Goal: Book appointment/travel/reservation

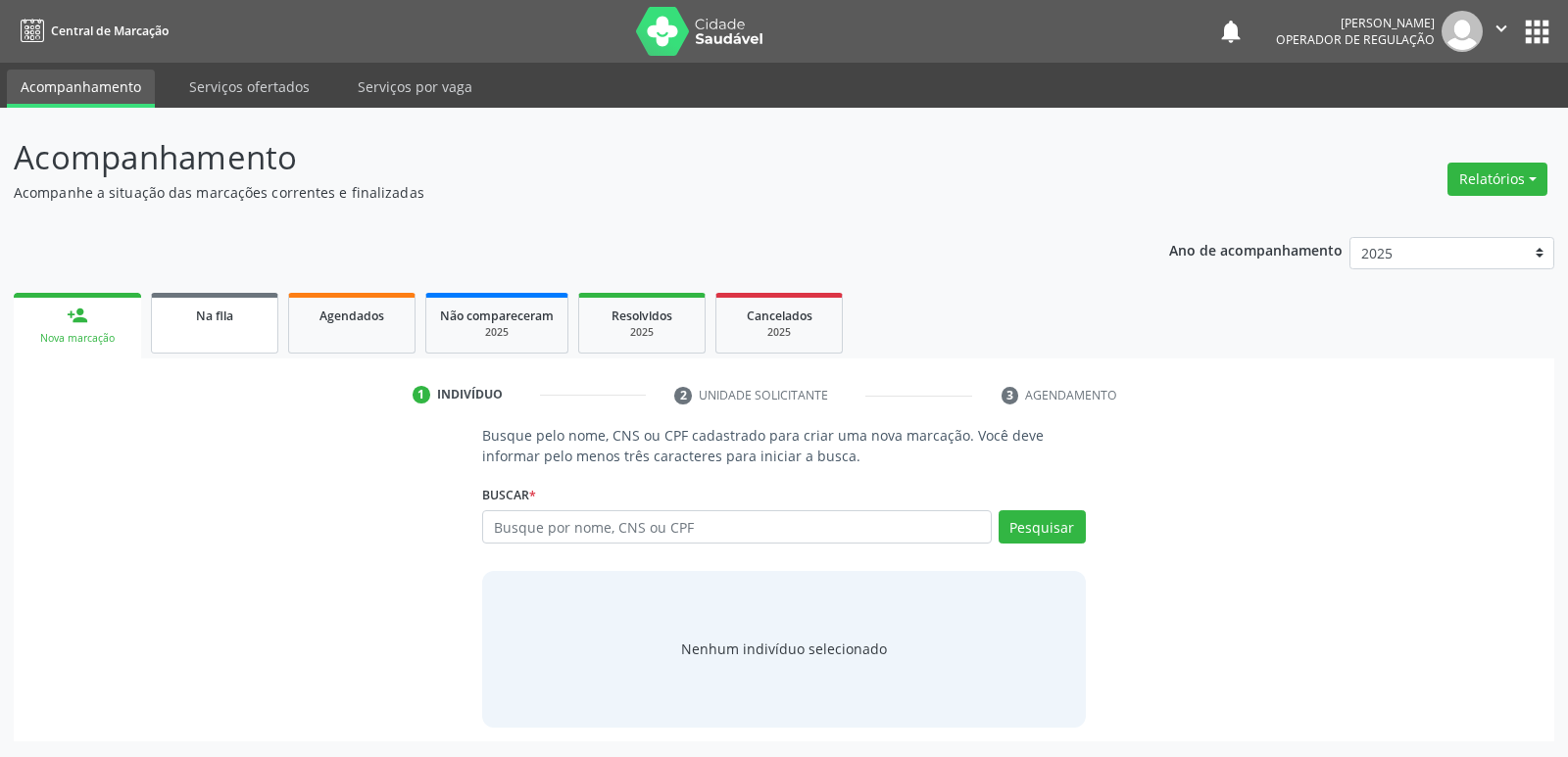
click at [241, 312] on div "Na fila" at bounding box center [214, 315] width 98 height 21
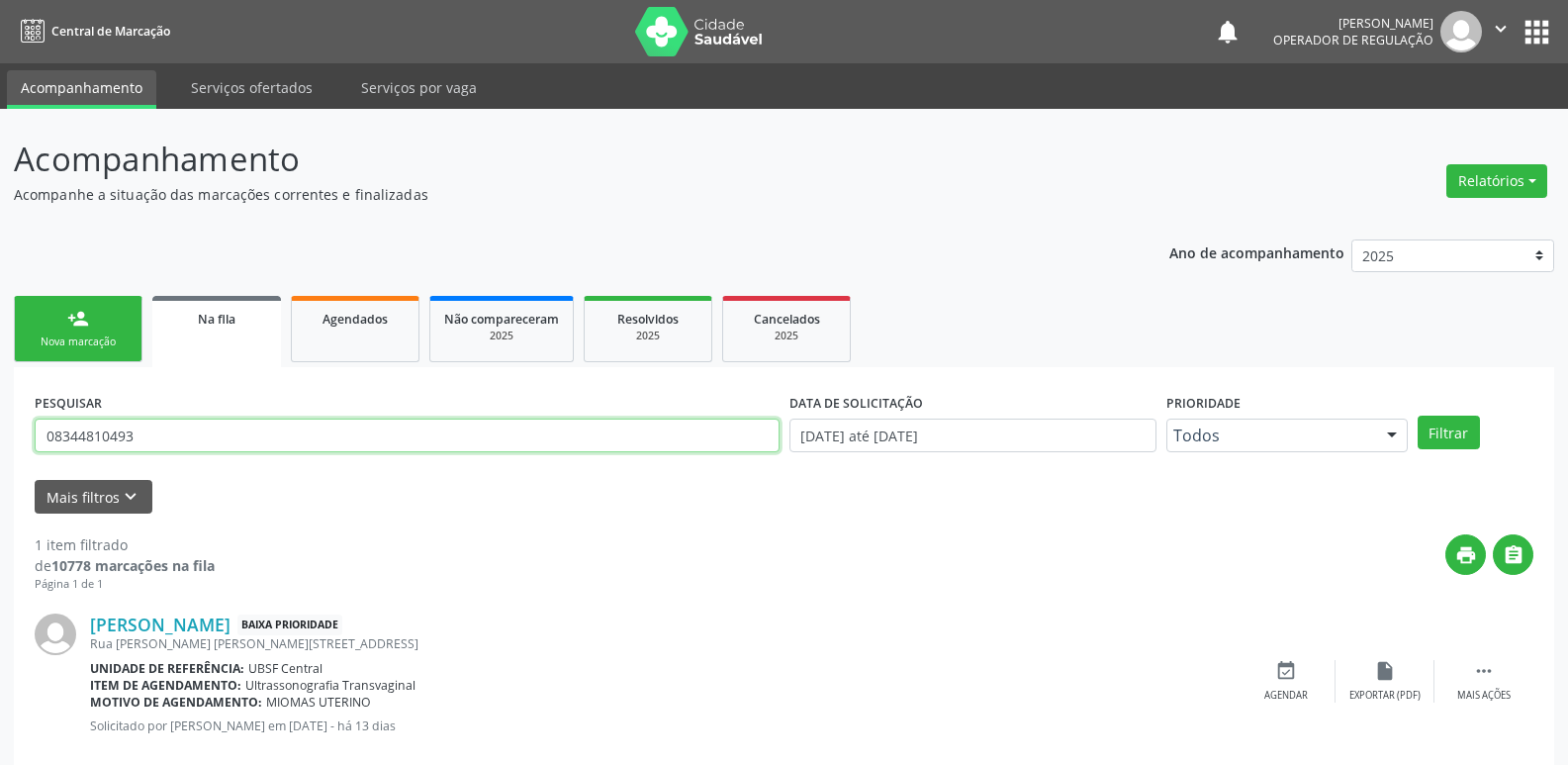
click at [216, 435] on input "08344810493" at bounding box center [407, 436] width 745 height 34
click at [1417, 416] on button "Filtrar" at bounding box center [1448, 433] width 63 height 34
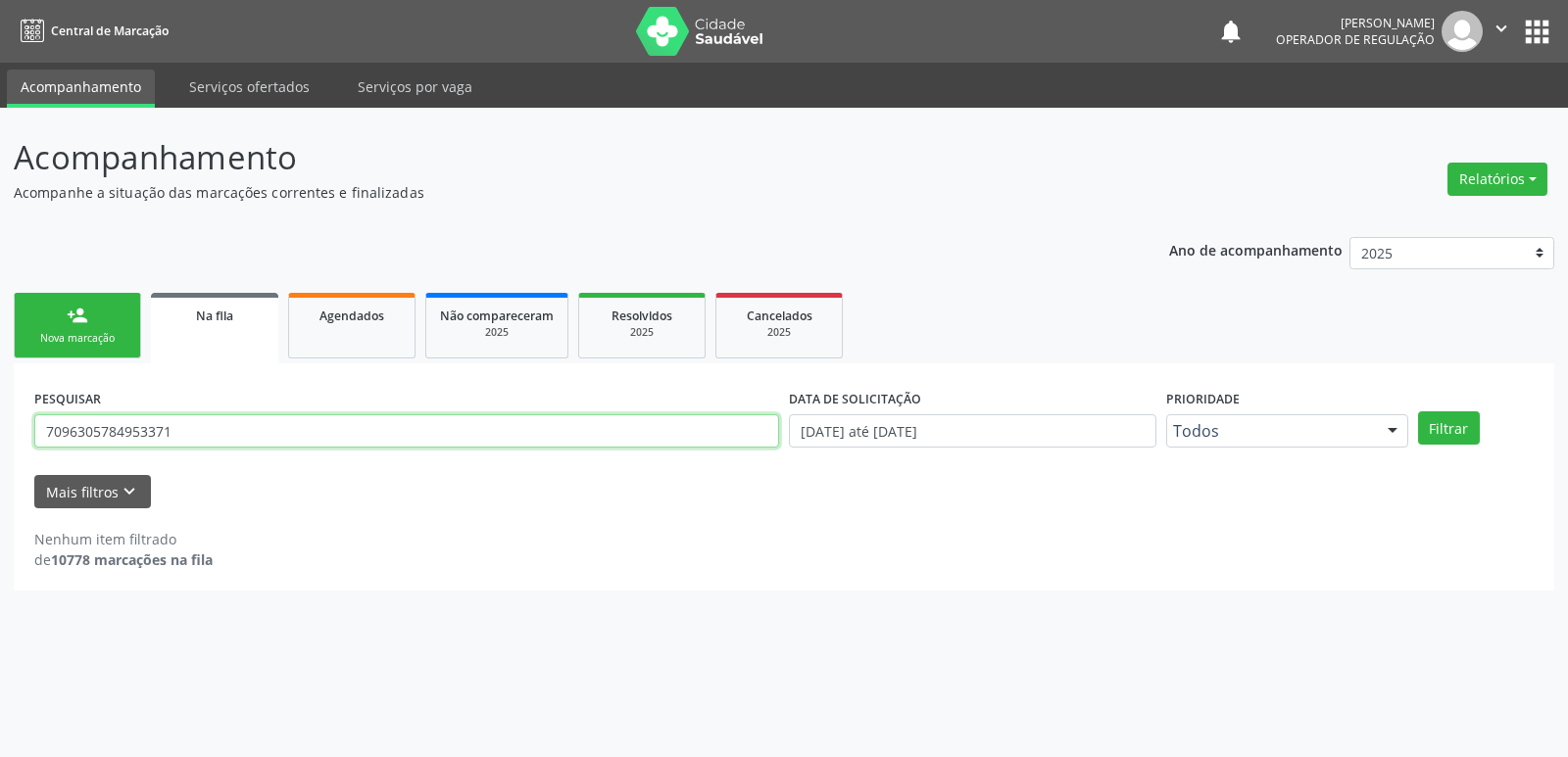
click at [71, 431] on input "7096305784953371" at bounding box center [407, 431] width 745 height 34
type input "706305784953371"
click at [1418, 412] on button "Filtrar" at bounding box center [1449, 428] width 62 height 34
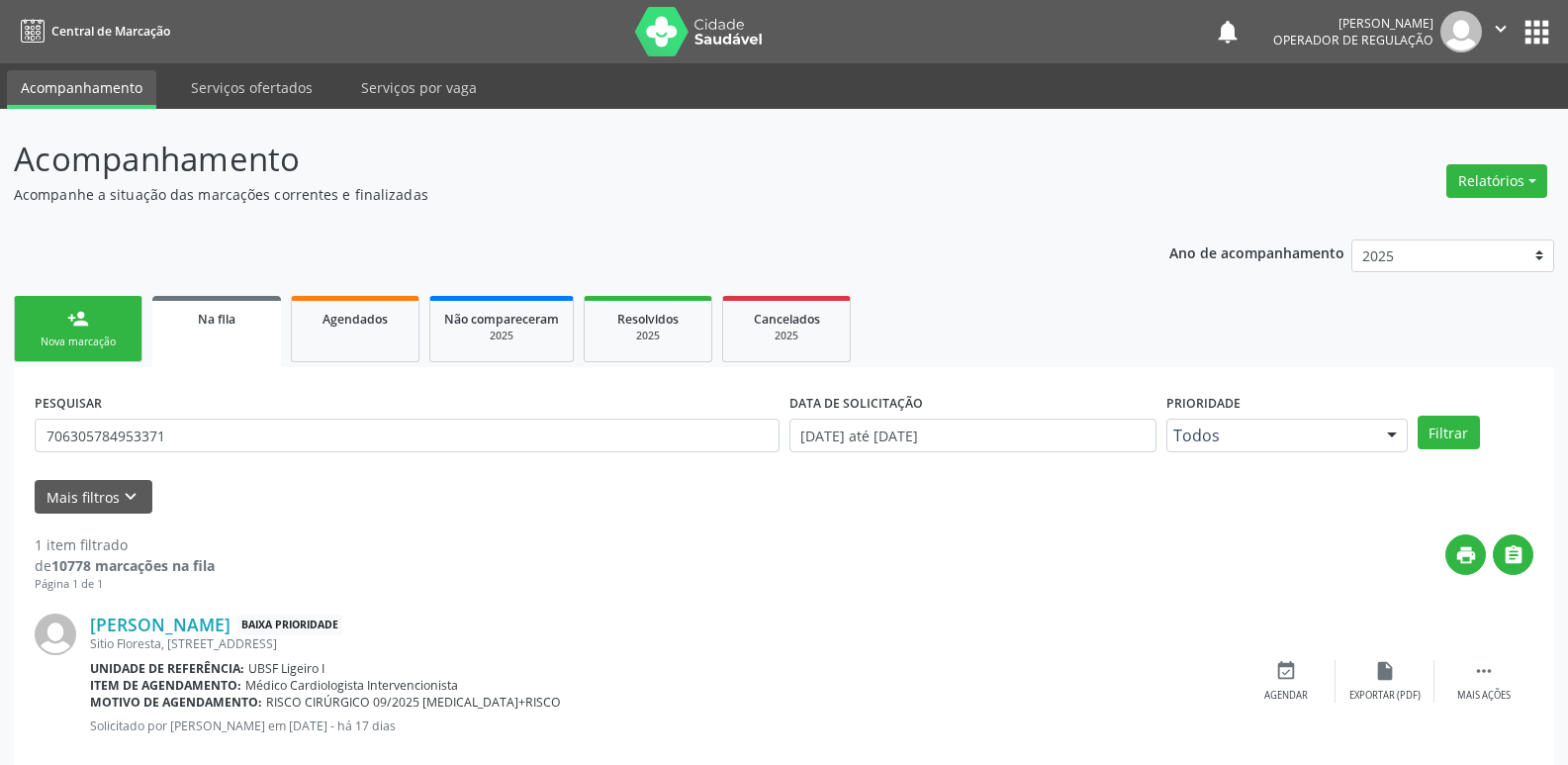
scroll to position [39, 0]
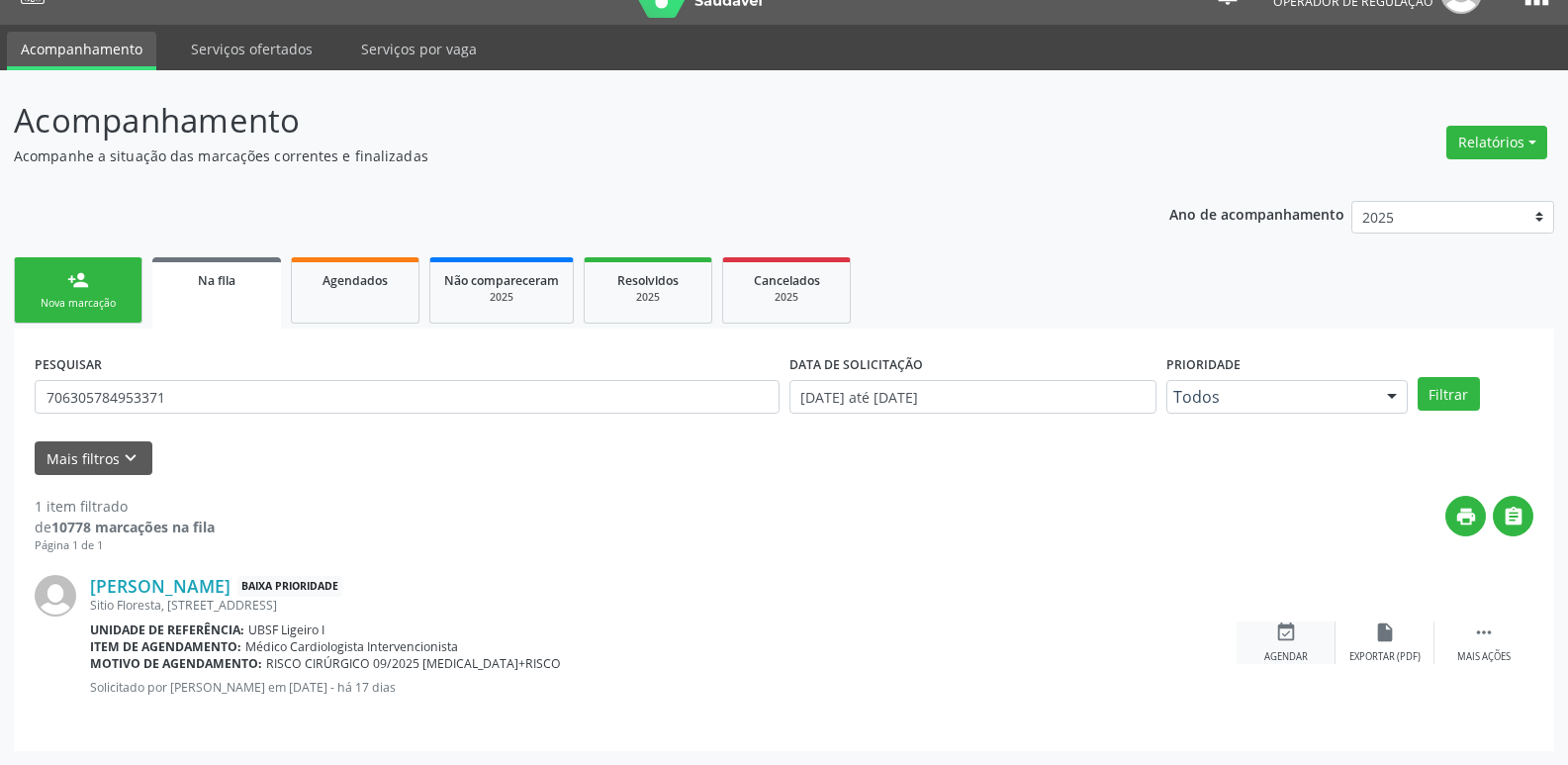
click at [1273, 634] on div "event_available Agendar" at bounding box center [1286, 642] width 99 height 43
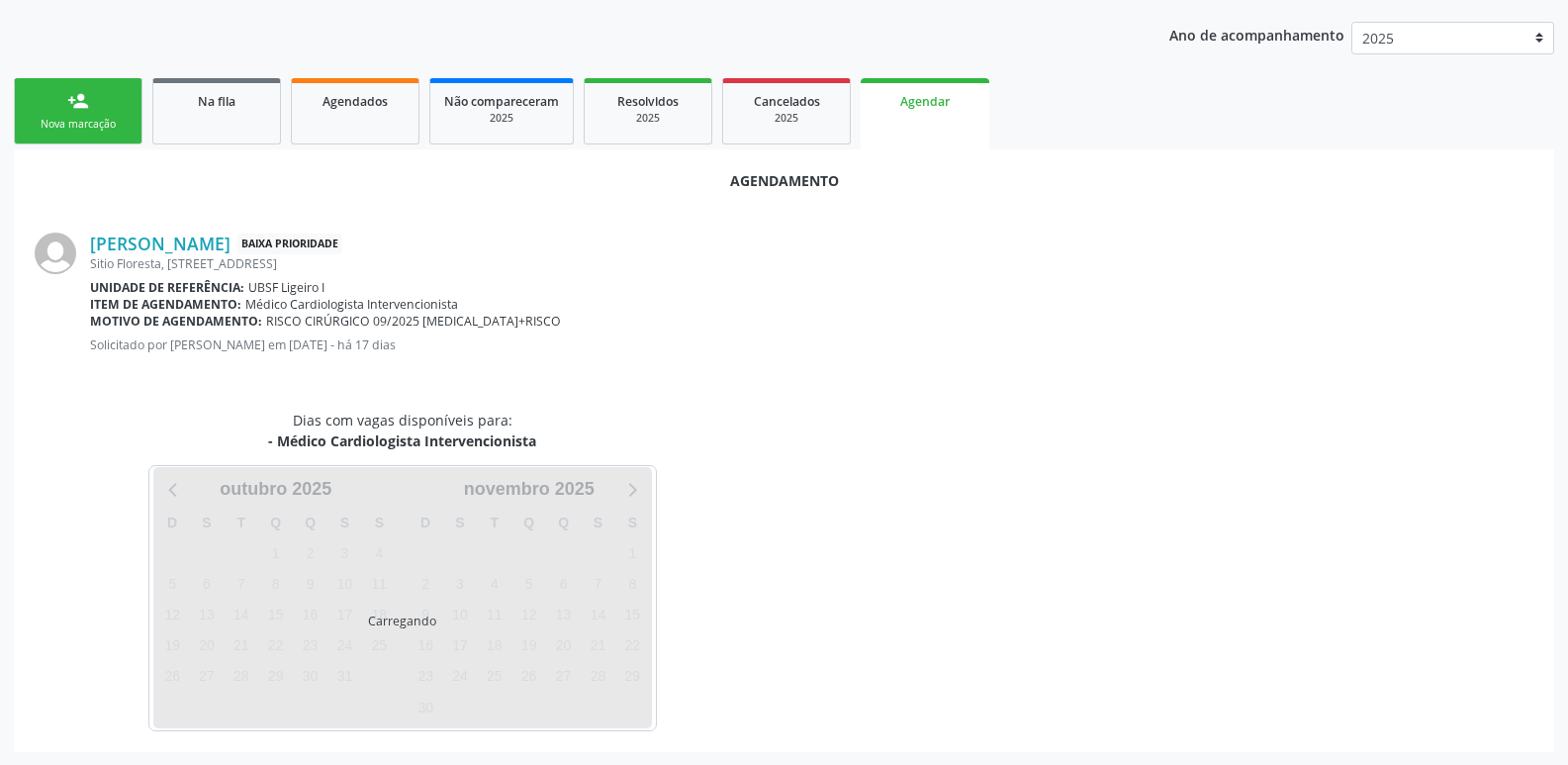
scroll to position [218, 0]
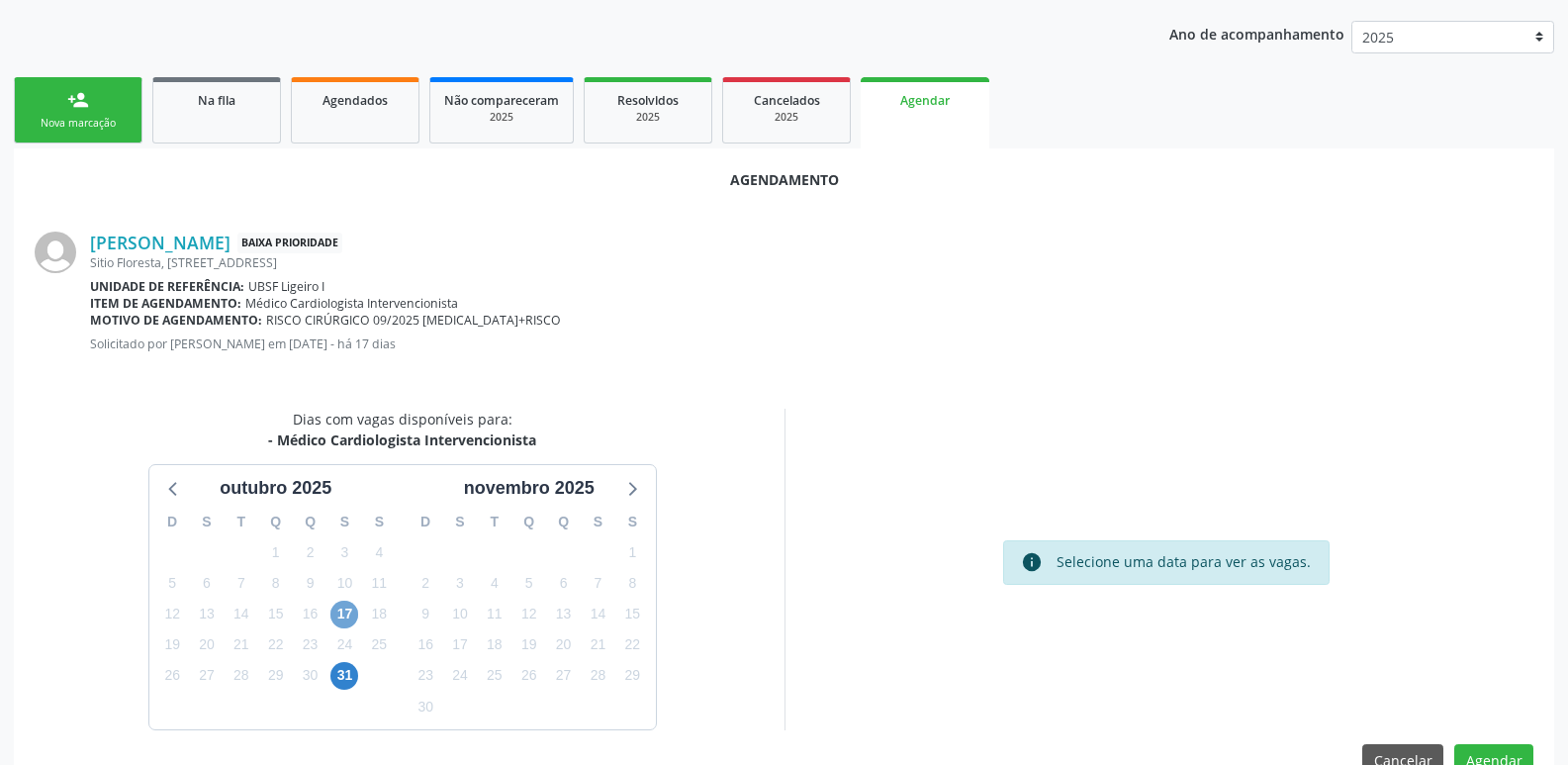
click at [346, 614] on span "17" at bounding box center [344, 614] width 28 height 28
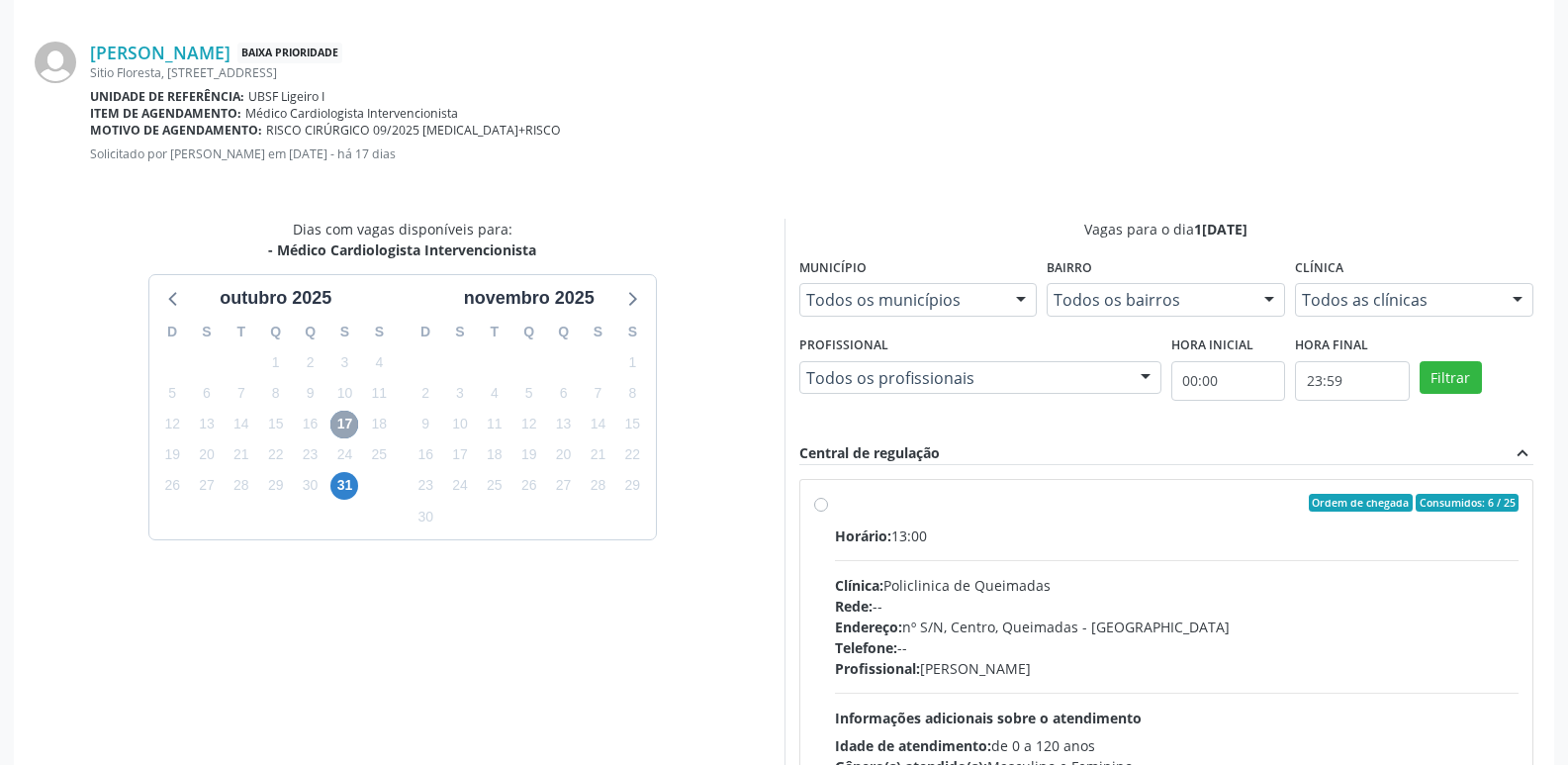
scroll to position [552, 0]
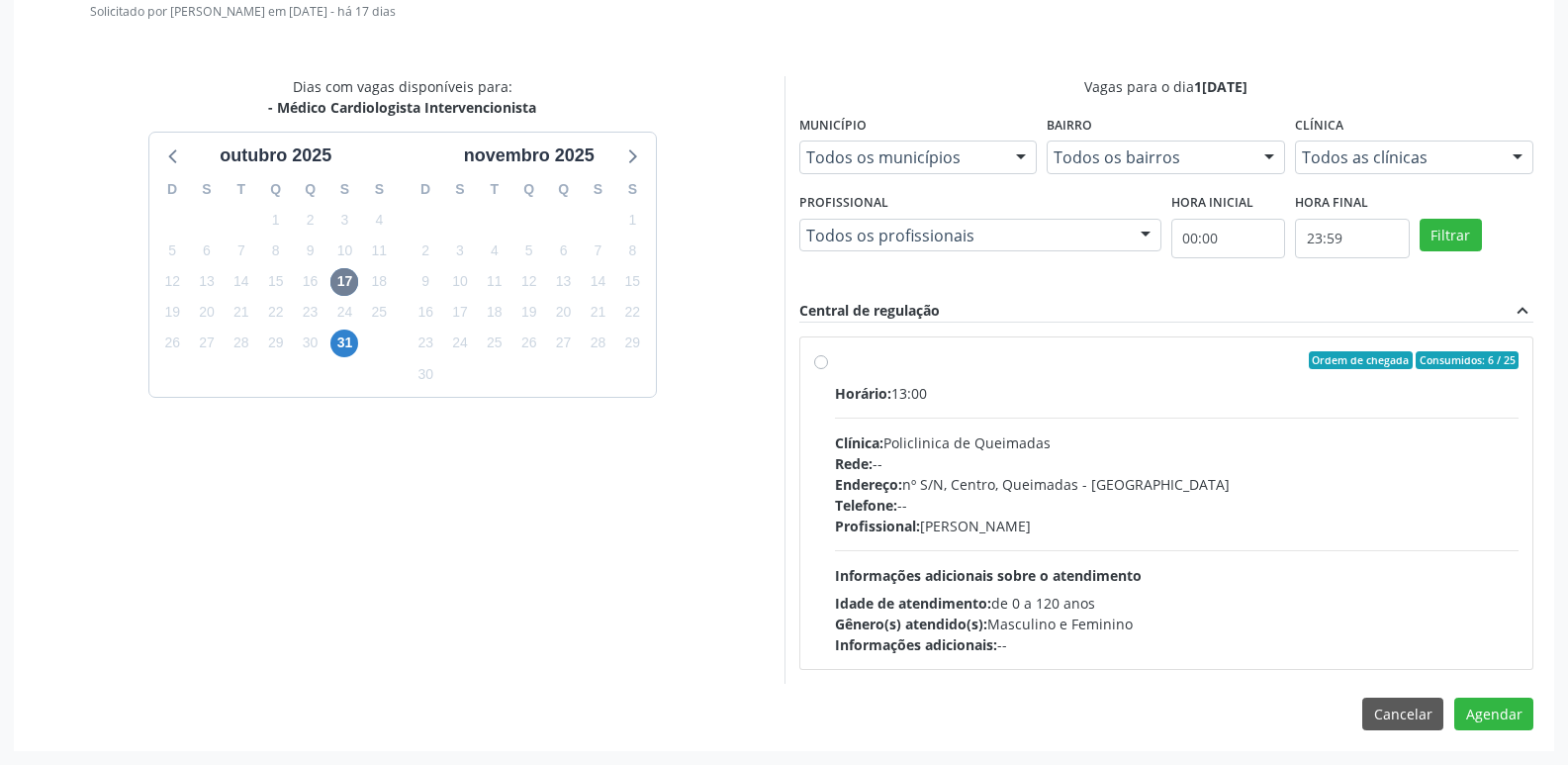
drag, startPoint x: 1262, startPoint y: 442, endPoint x: 1471, endPoint y: 508, distance: 219.2
click at [1266, 438] on div "Clínica: Policlinica de Queimadas" at bounding box center [1177, 443] width 685 height 21
click at [828, 369] on input "Ordem de chegada Consumidos: 6 / 25 Horário: 13:00 Clínica: Policlinica de Quei…" at bounding box center [821, 360] width 14 height 18
radio input "true"
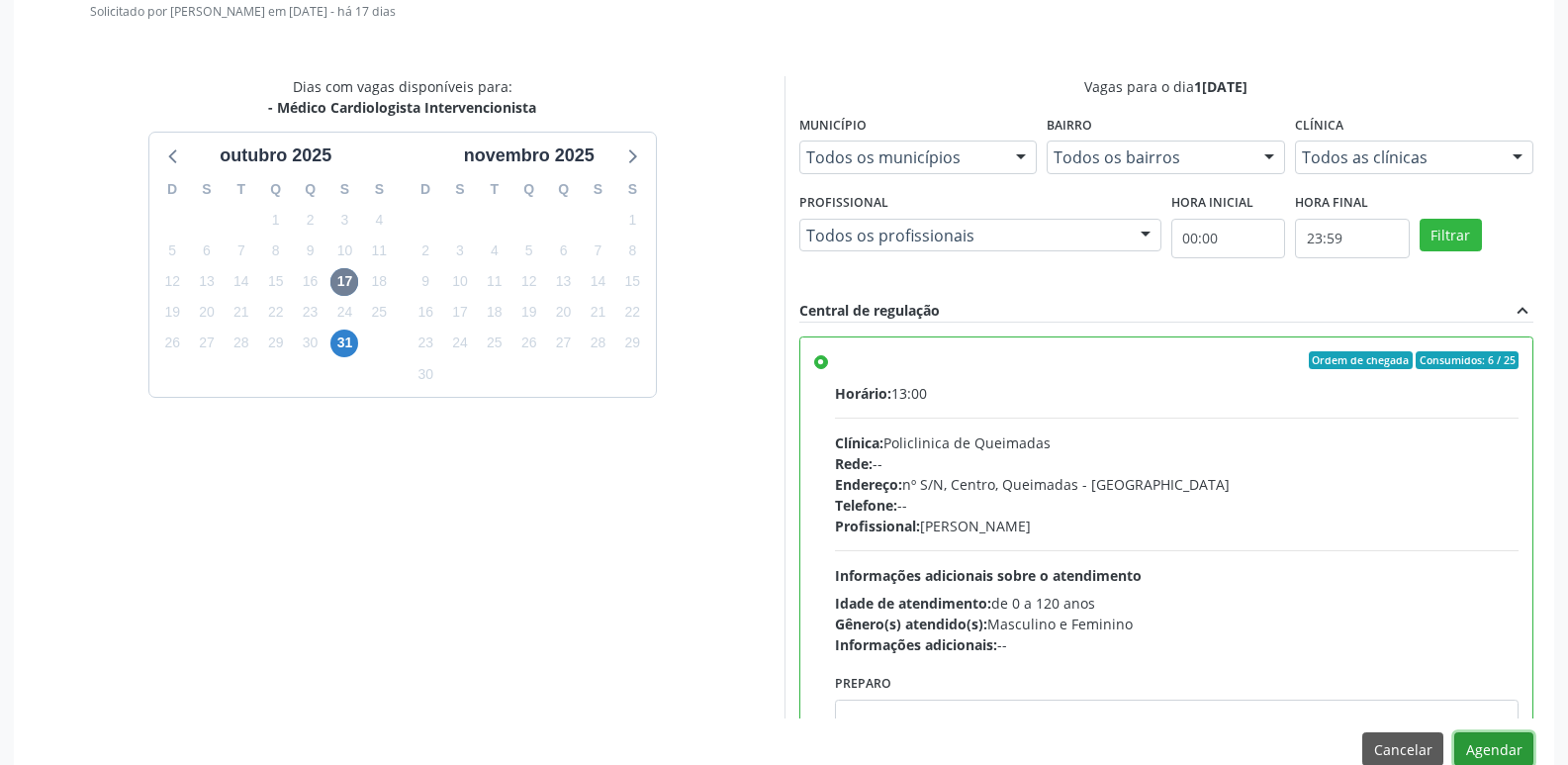
click at [1489, 740] on button "Agendar" at bounding box center [1493, 749] width 79 height 34
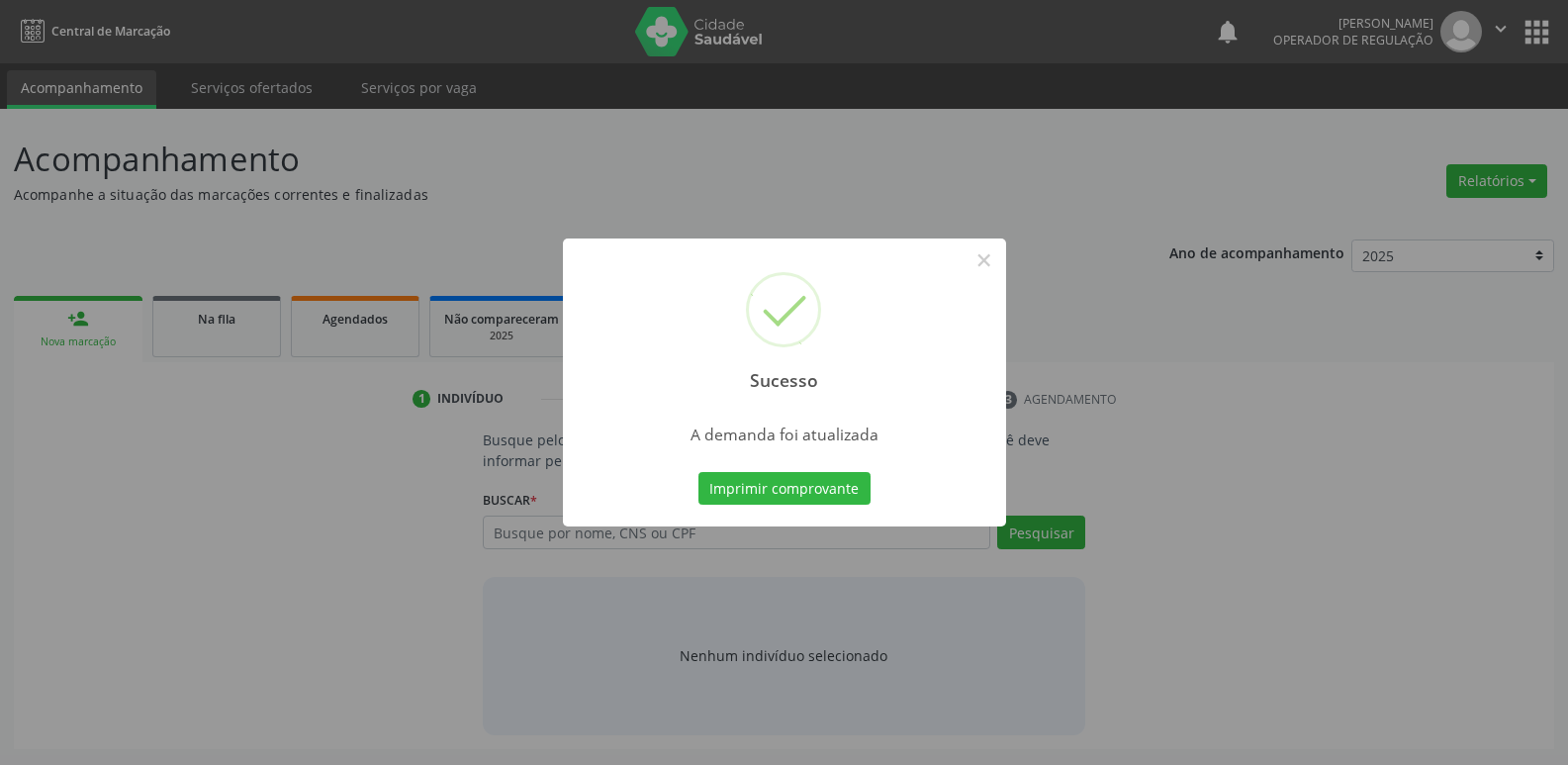
scroll to position [0, 0]
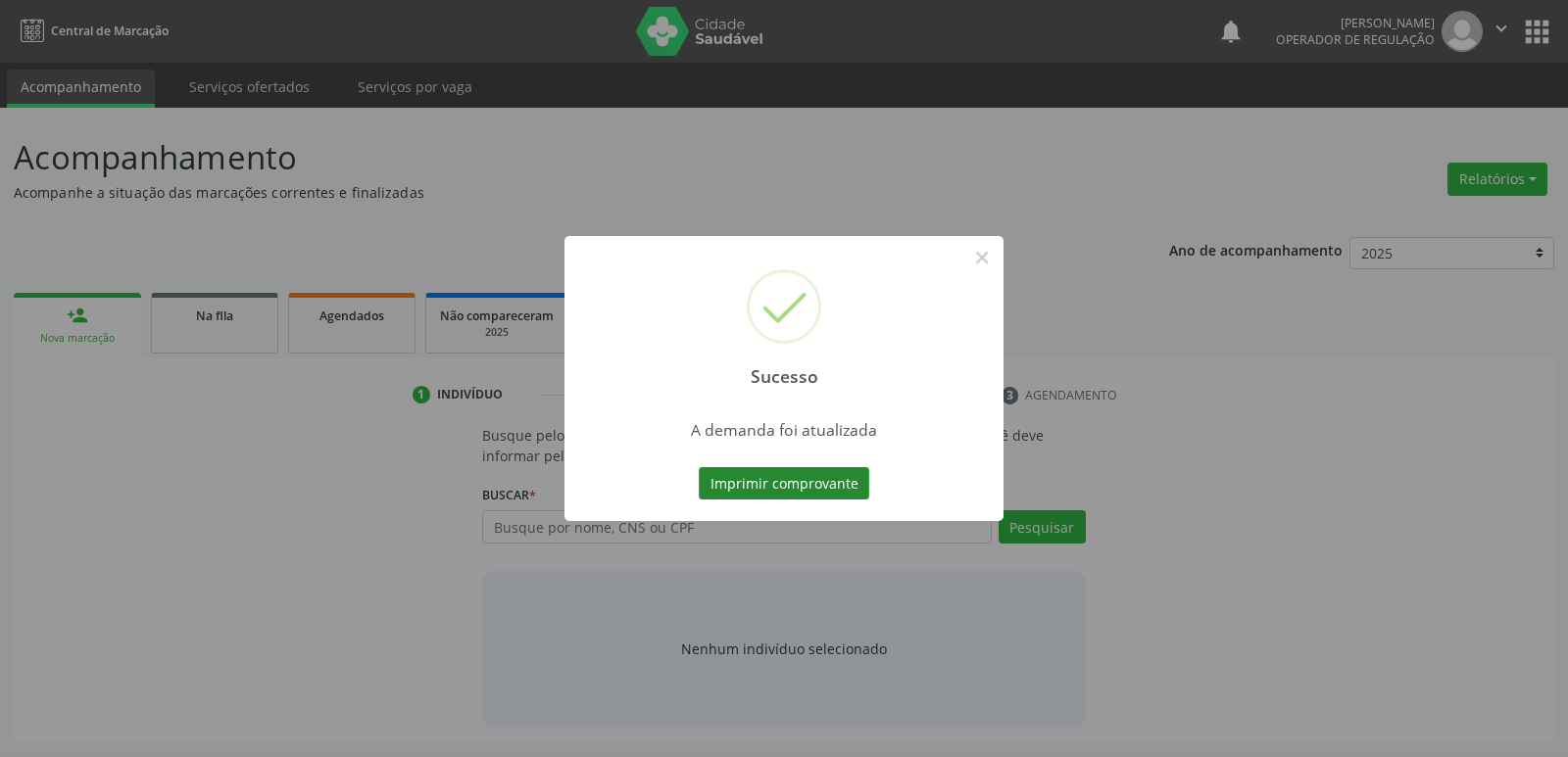
click at [846, 475] on button "Imprimir comprovante" at bounding box center [784, 484] width 171 height 34
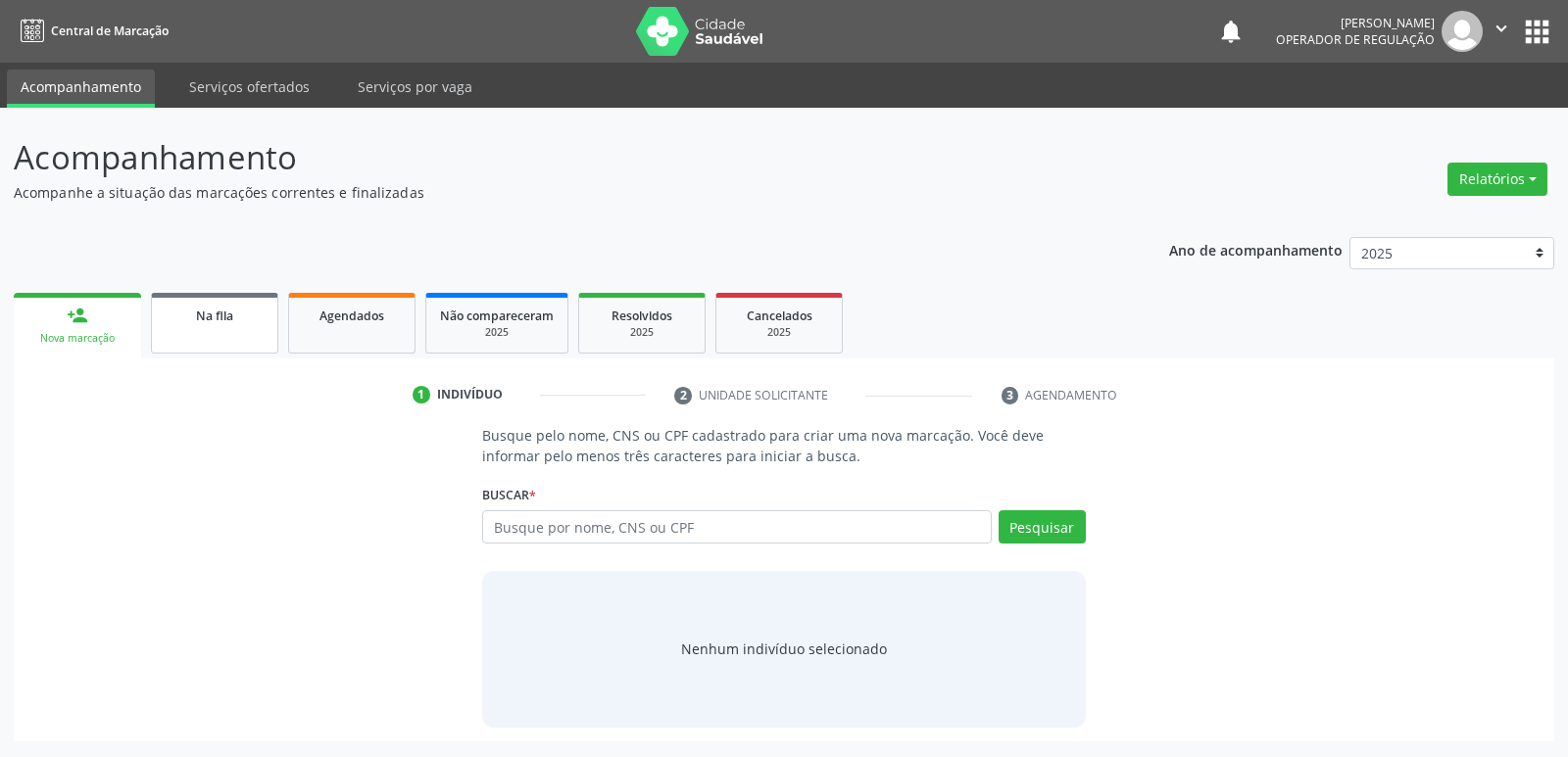
click at [255, 334] on link "Na fila" at bounding box center [214, 324] width 127 height 61
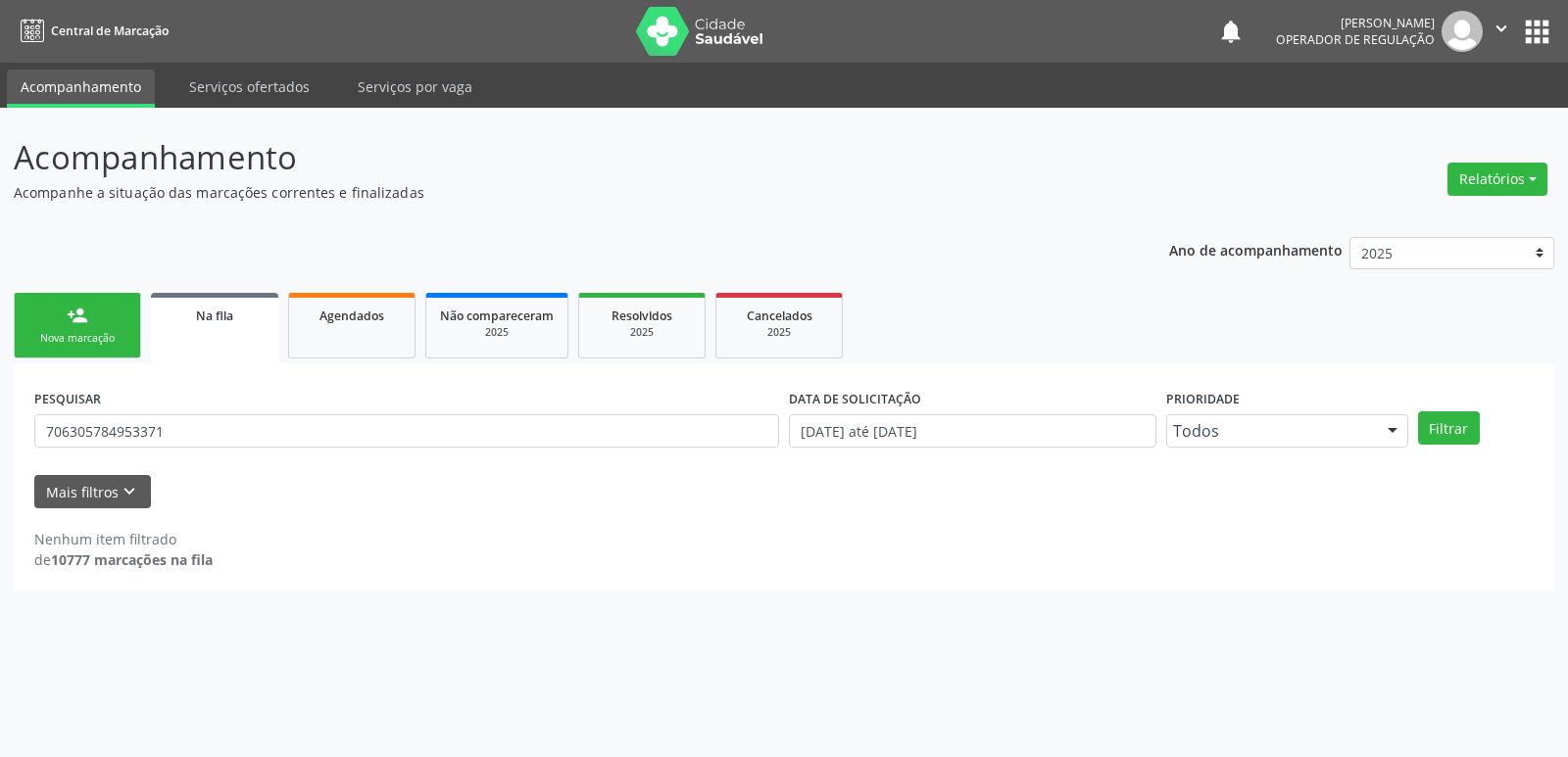
click at [106, 329] on link "person_add Nova marcação" at bounding box center [77, 326] width 127 height 65
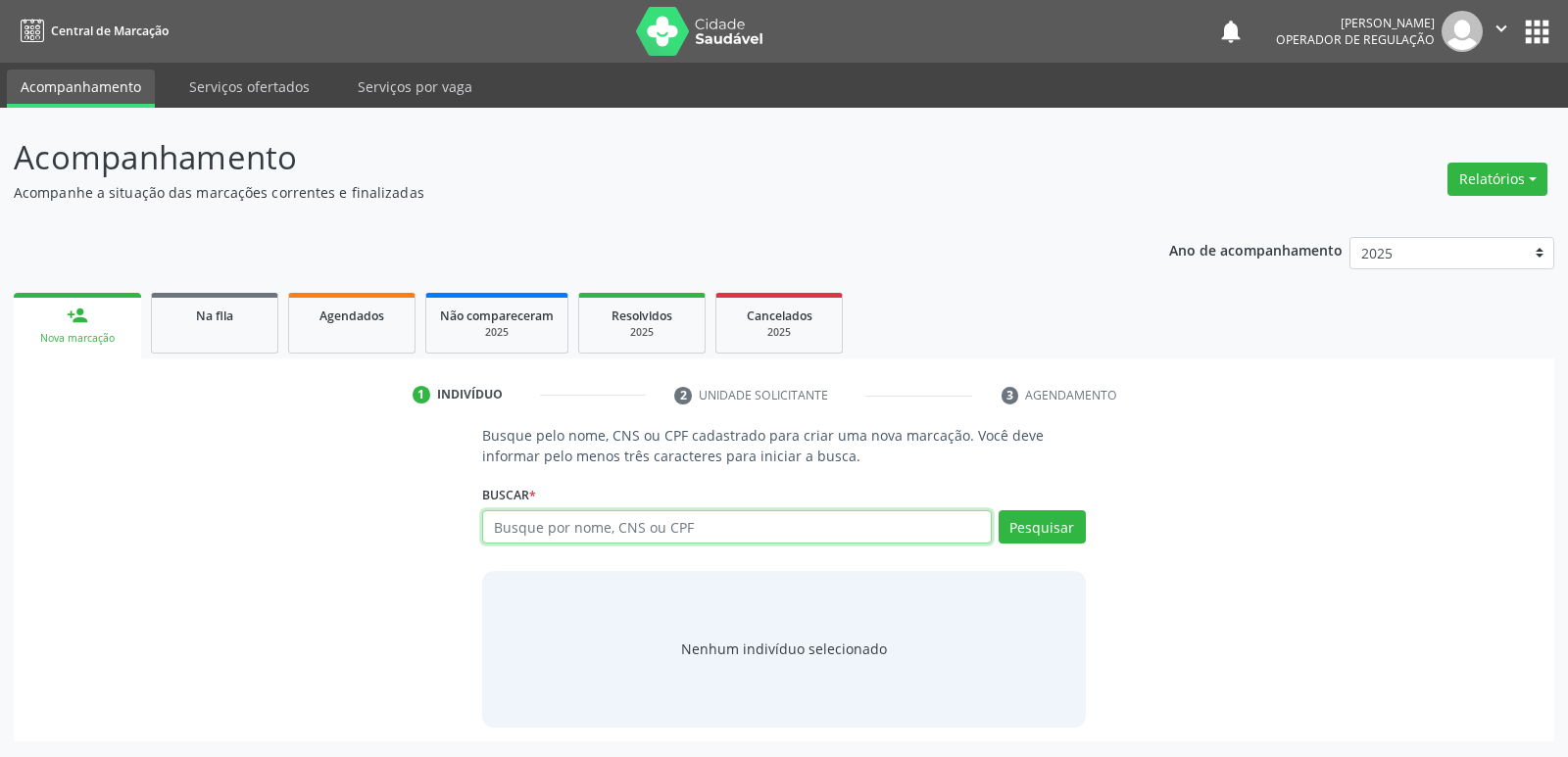
click at [555, 536] on input "text" at bounding box center [736, 527] width 509 height 34
type input "700005220539803"
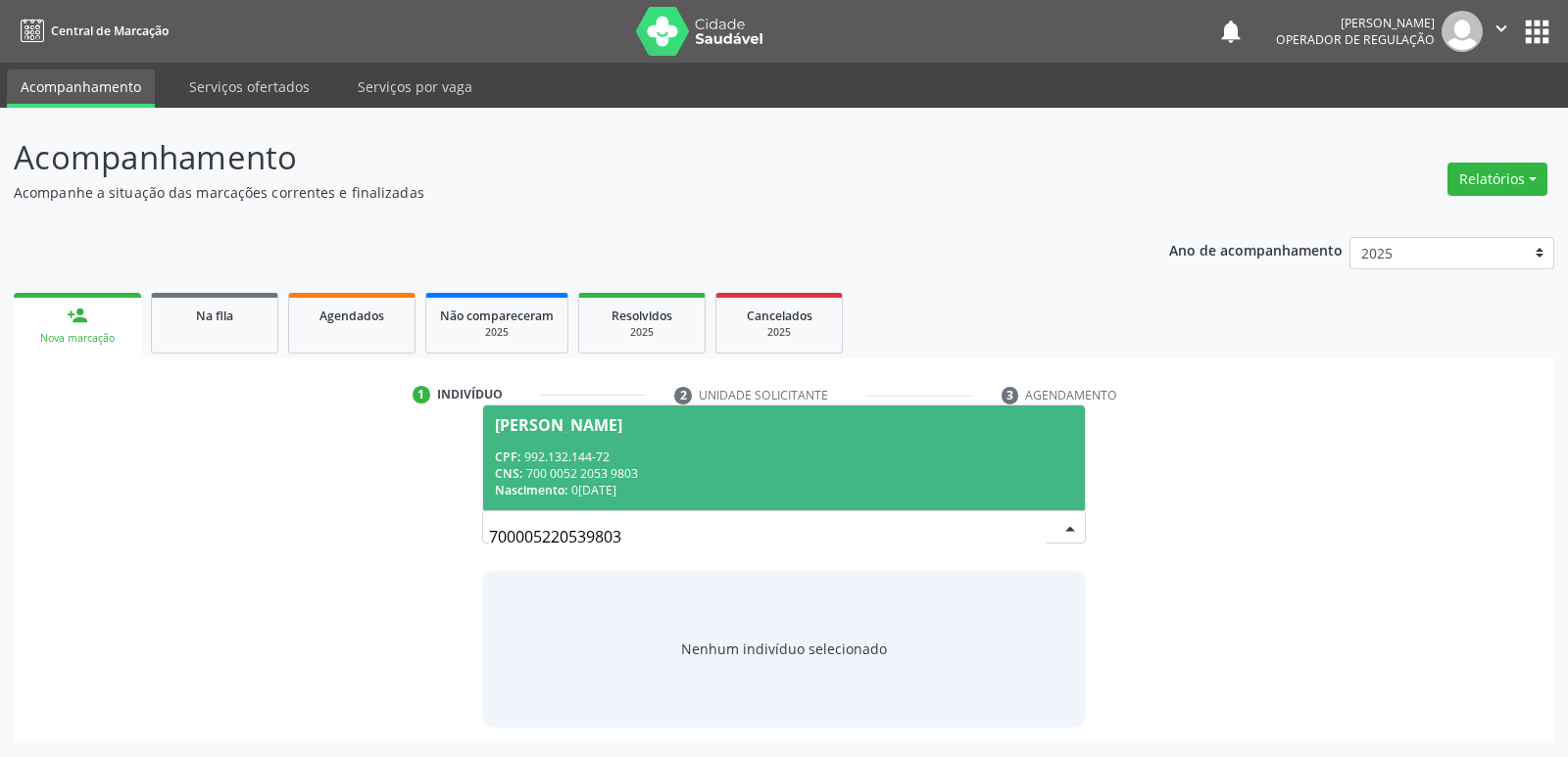
click at [632, 462] on div "CPF: 992.132.144-72" at bounding box center [783, 457] width 578 height 17
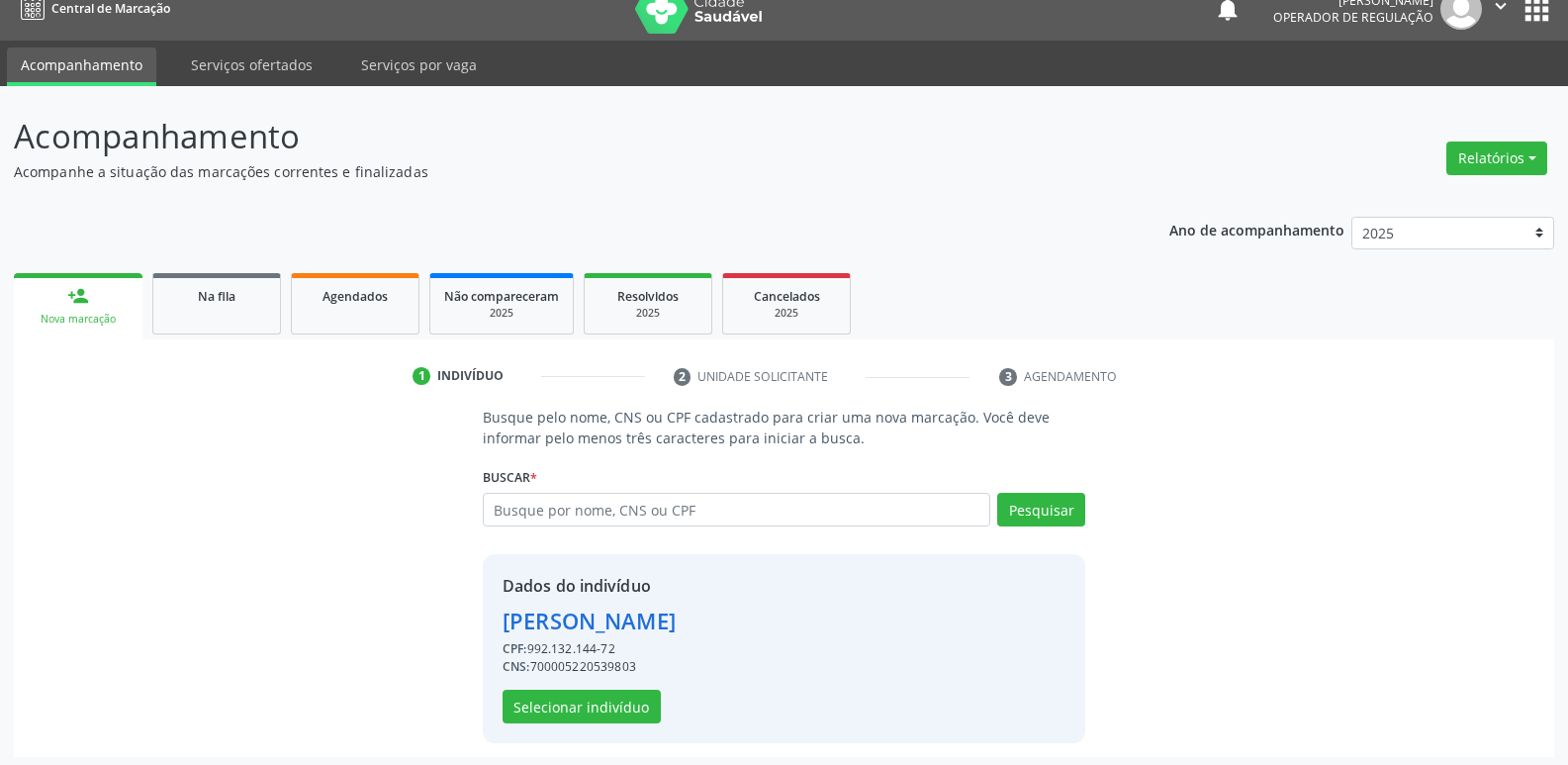
scroll to position [29, 0]
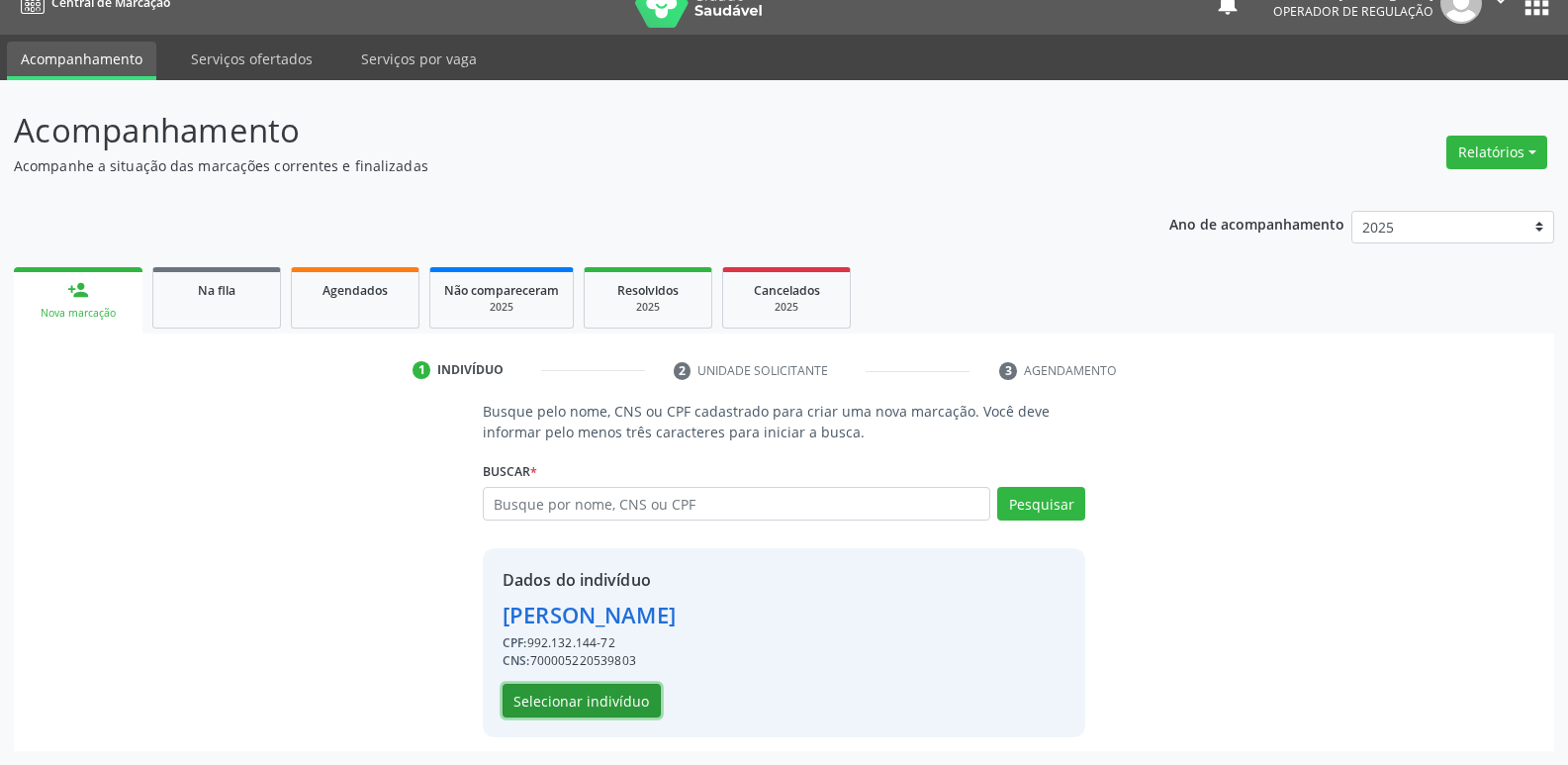
click at [592, 693] on button "Selecionar indivíduo" at bounding box center [581, 701] width 158 height 34
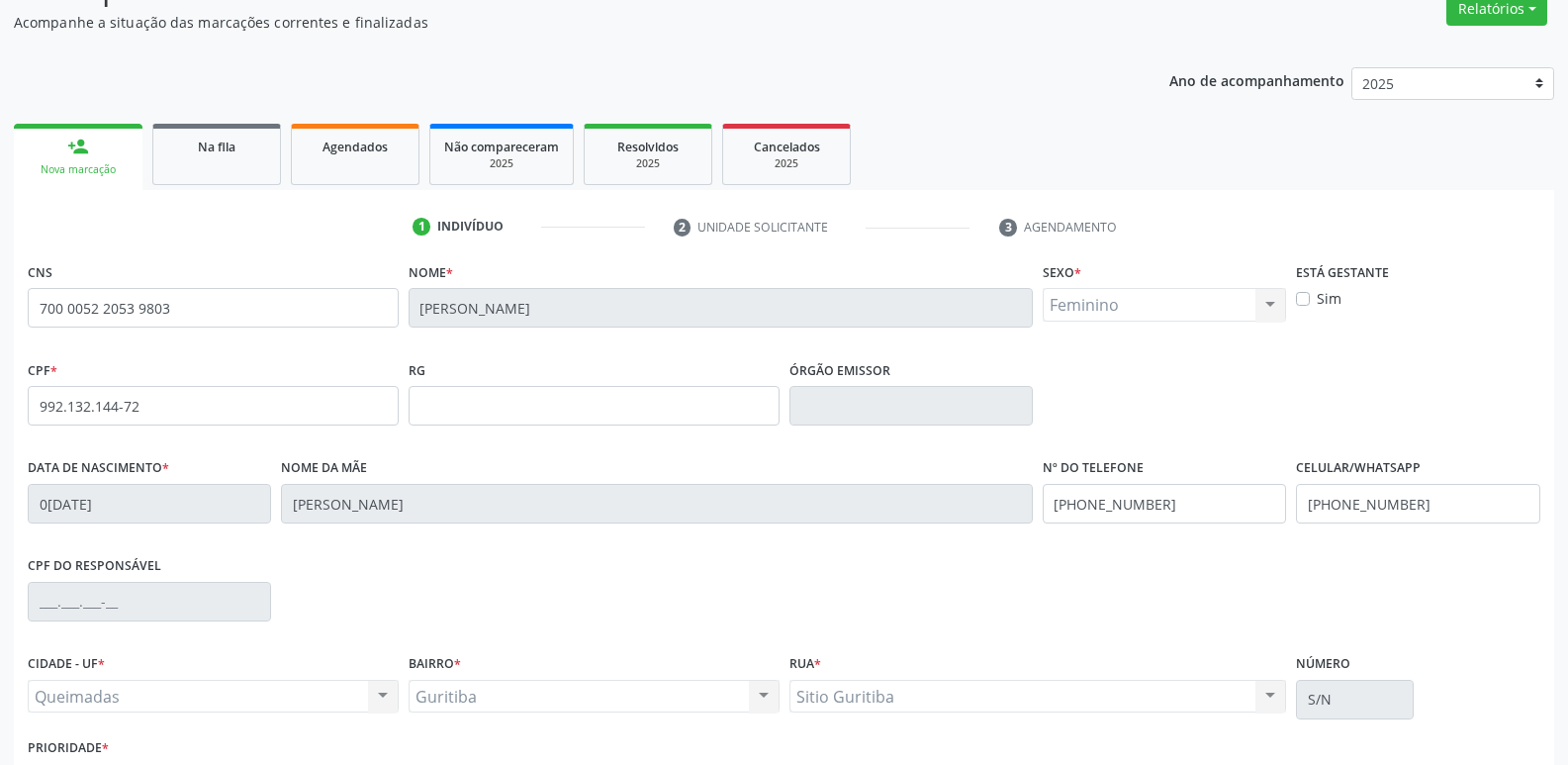
scroll to position [308, 0]
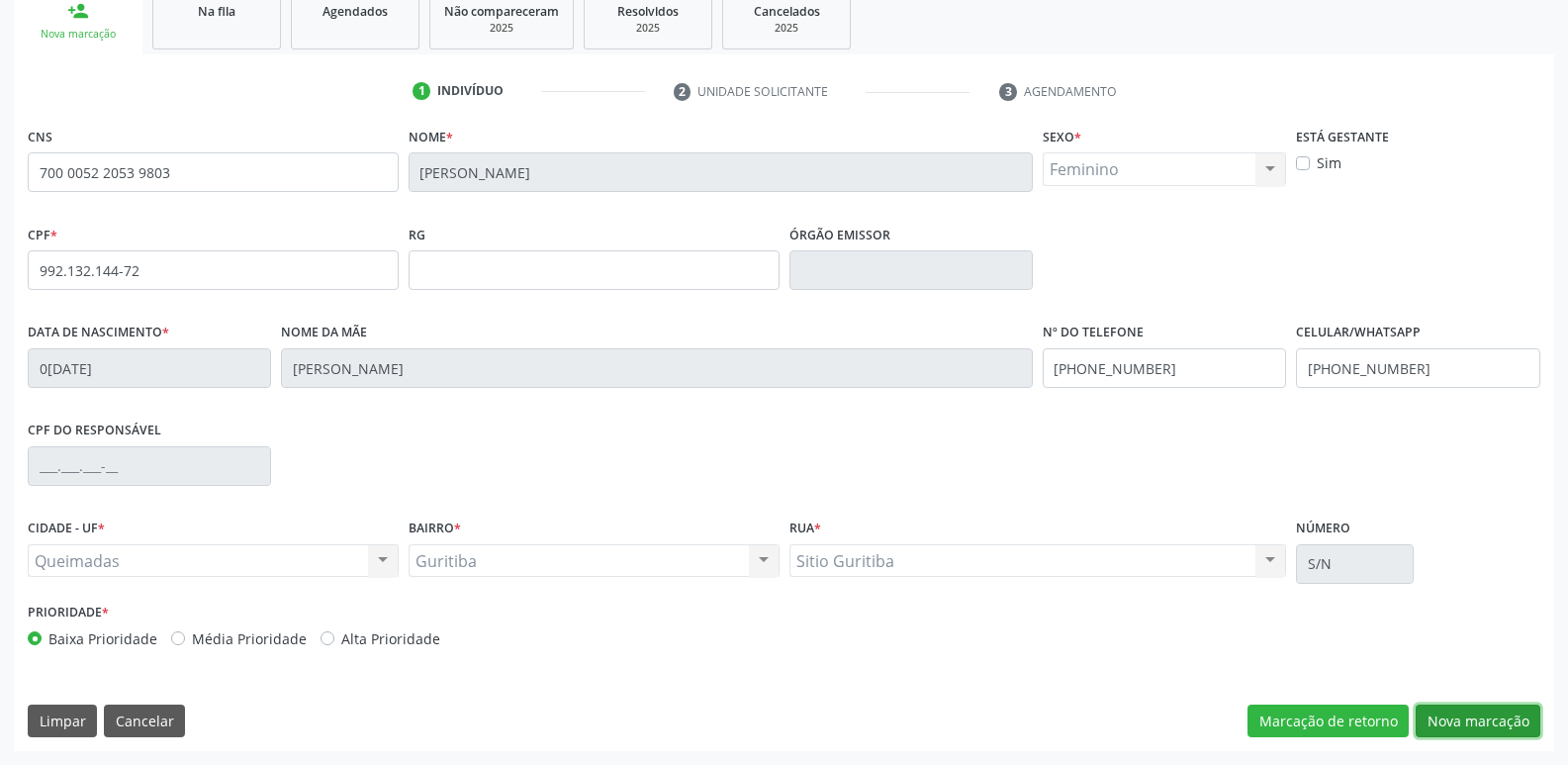
click at [1432, 707] on button "Nova marcação" at bounding box center [1477, 722] width 125 height 34
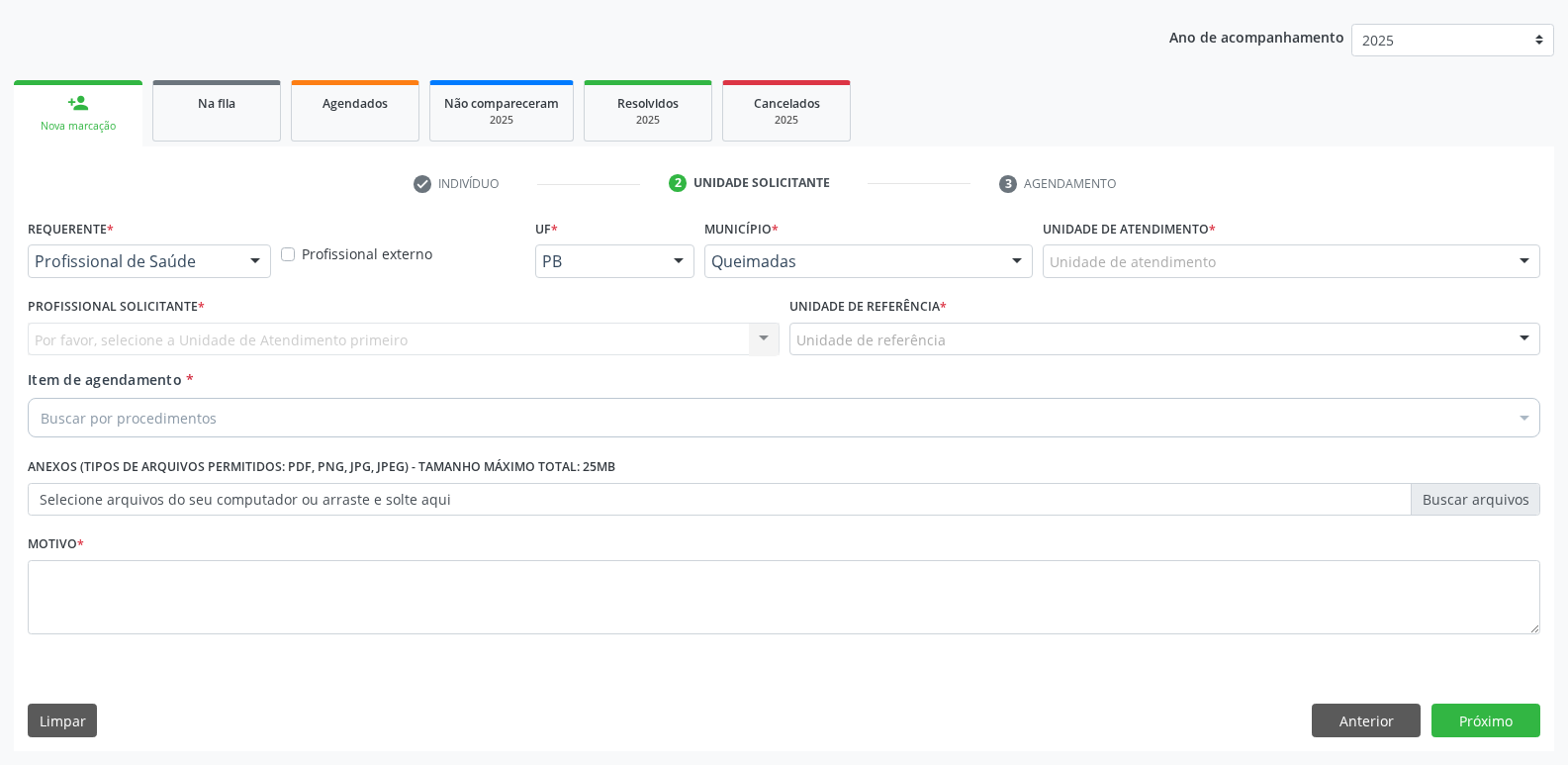
scroll to position [215, 0]
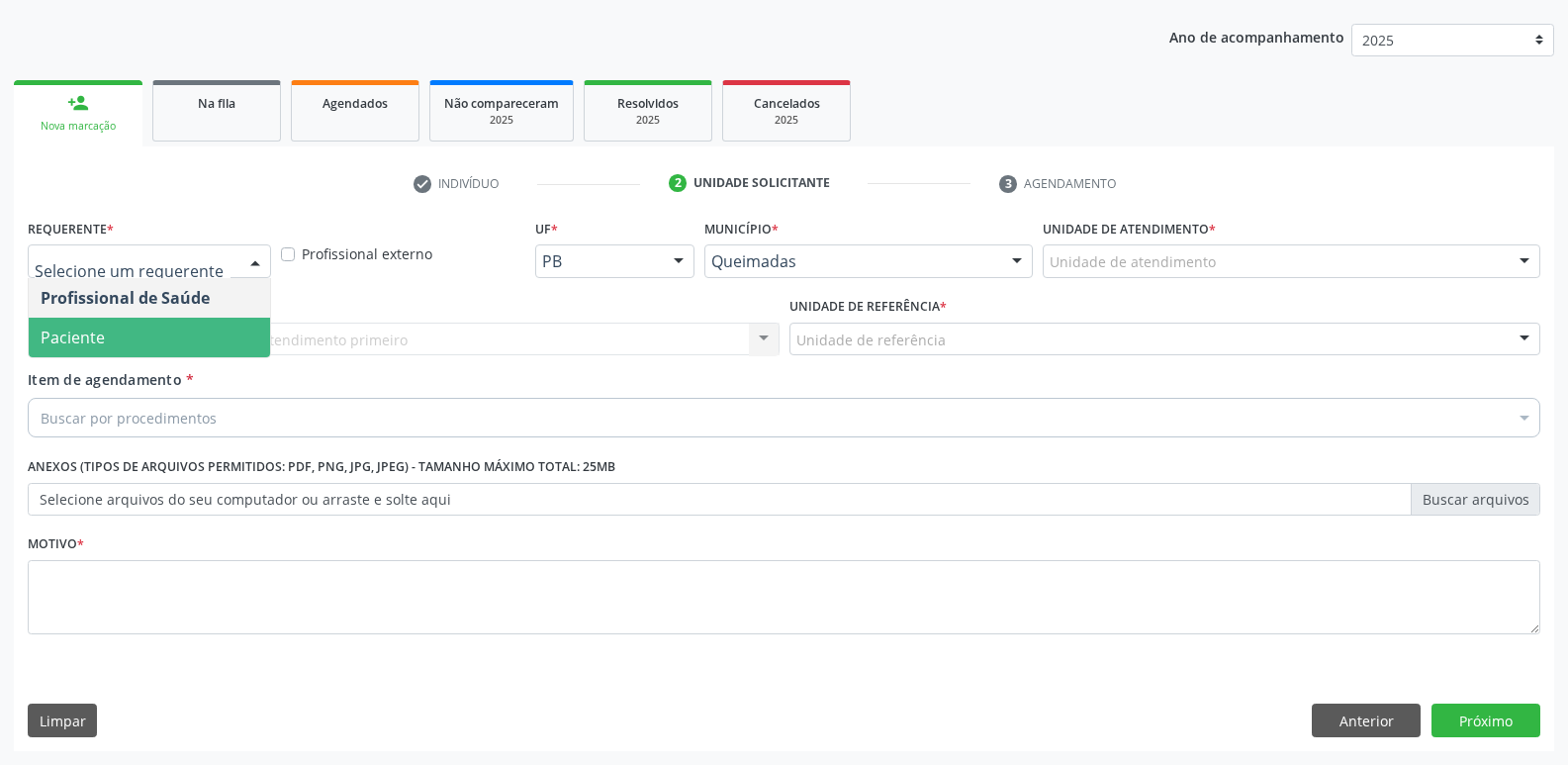
click at [174, 320] on span "Paciente" at bounding box center [150, 338] width 241 height 40
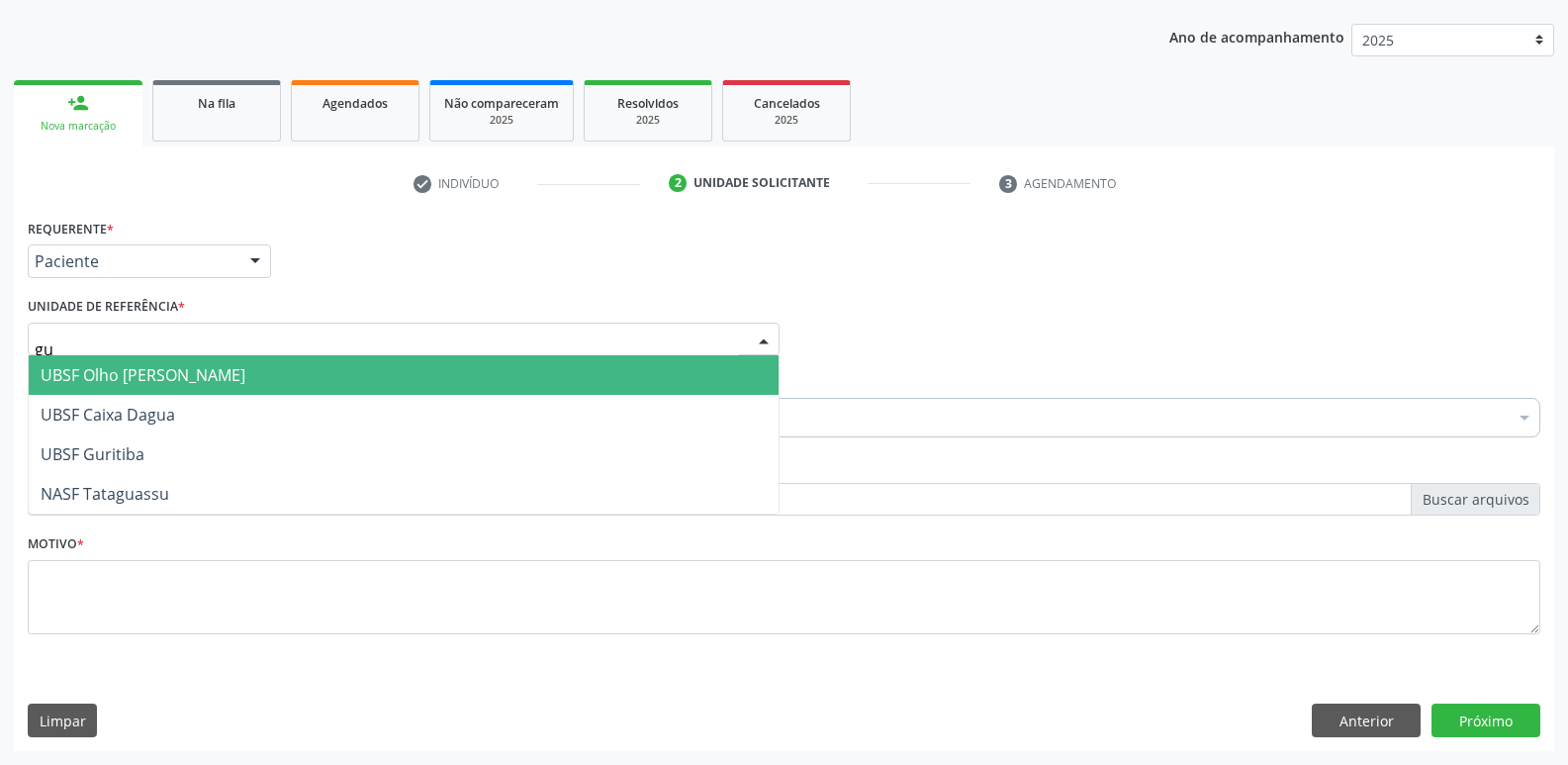
type input "gur"
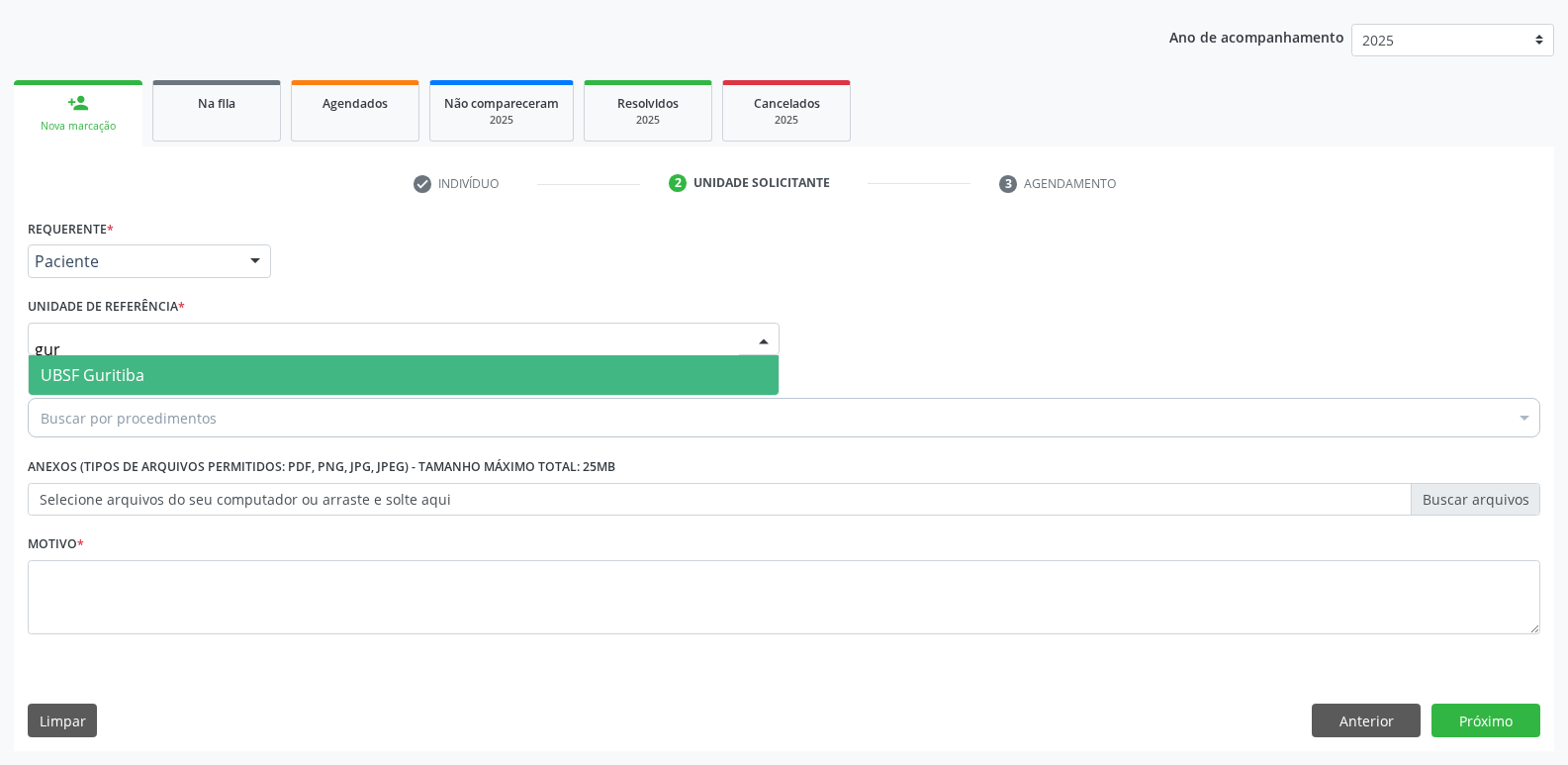
click at [157, 369] on span "UBSF Guritiba" at bounding box center [404, 375] width 750 height 40
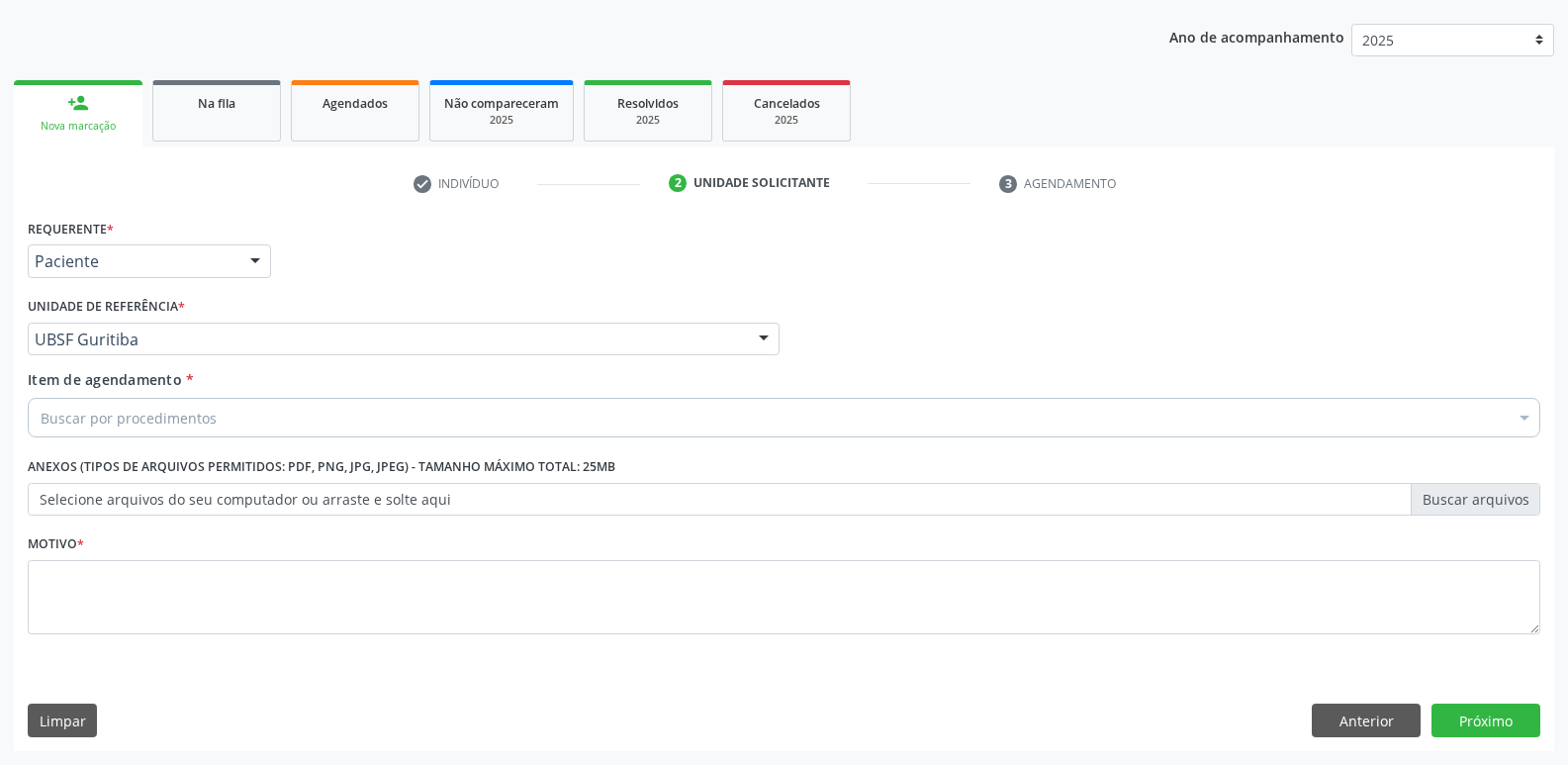
click at [162, 406] on div "Buscar por procedimentos" at bounding box center [784, 418] width 1512 height 40
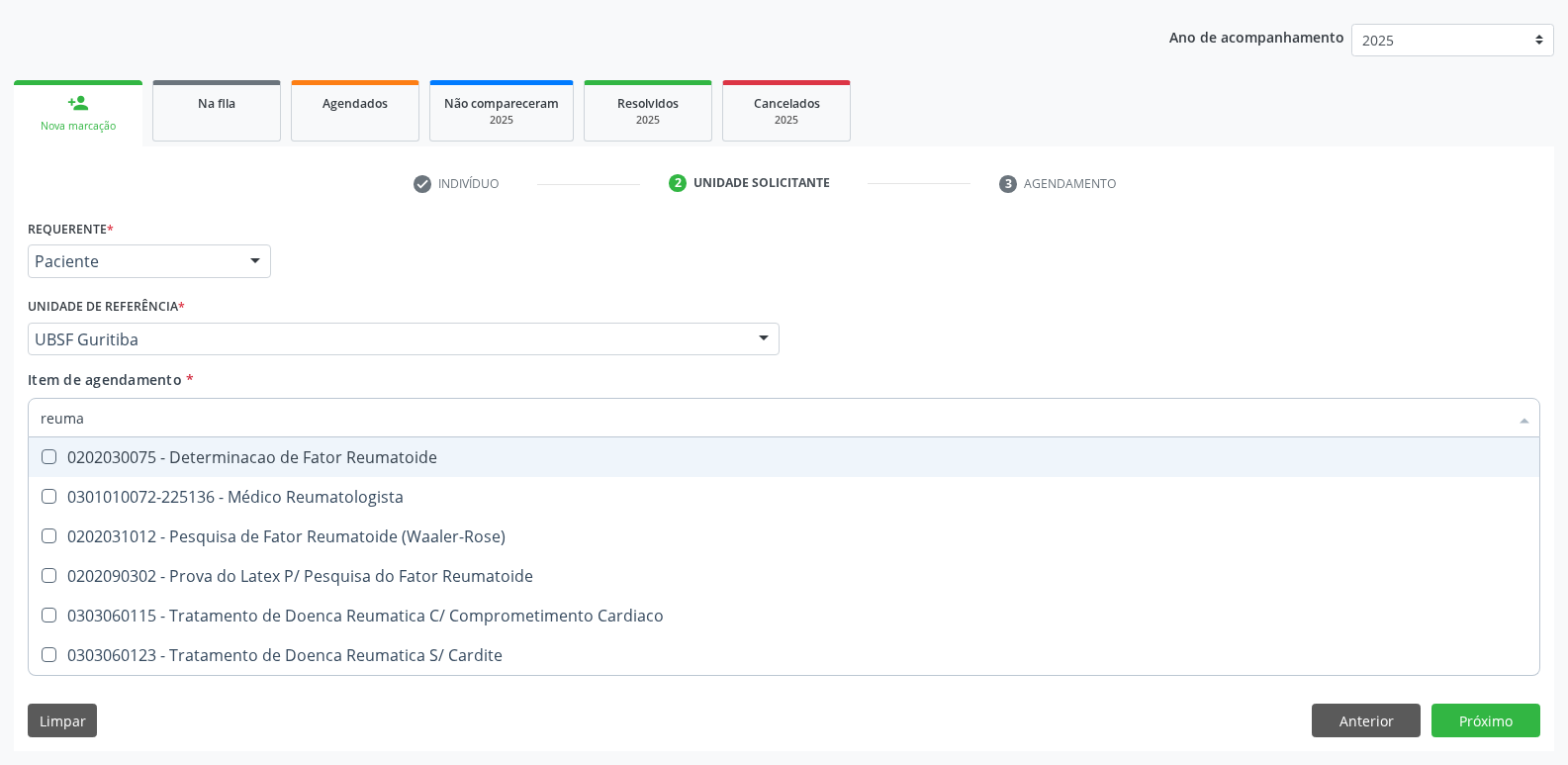
type input "reumat"
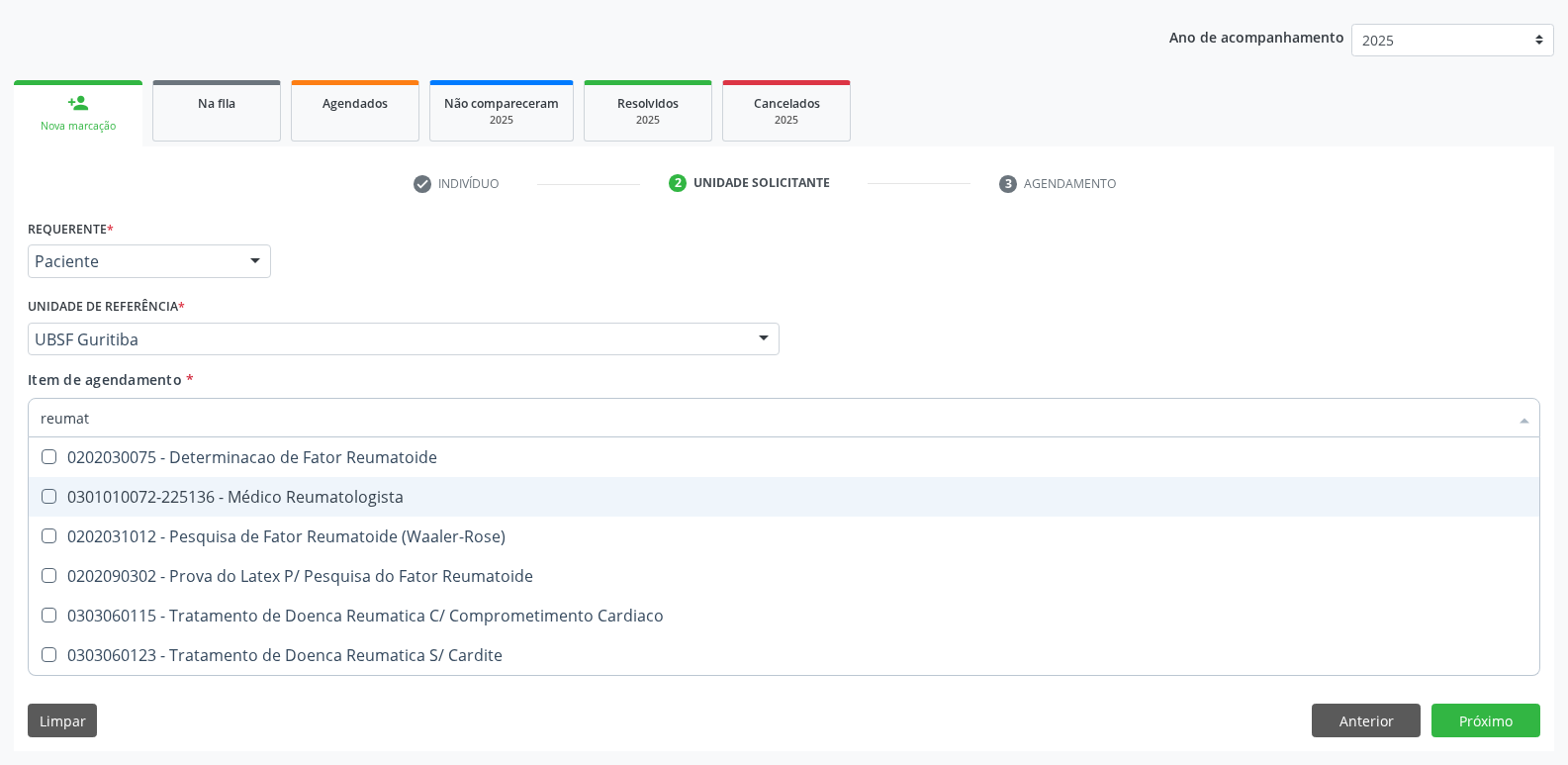
click at [216, 479] on span "0301010072-225136 - Médico Reumatologista" at bounding box center [784, 497] width 1511 height 40
checkbox Reumatologista "true"
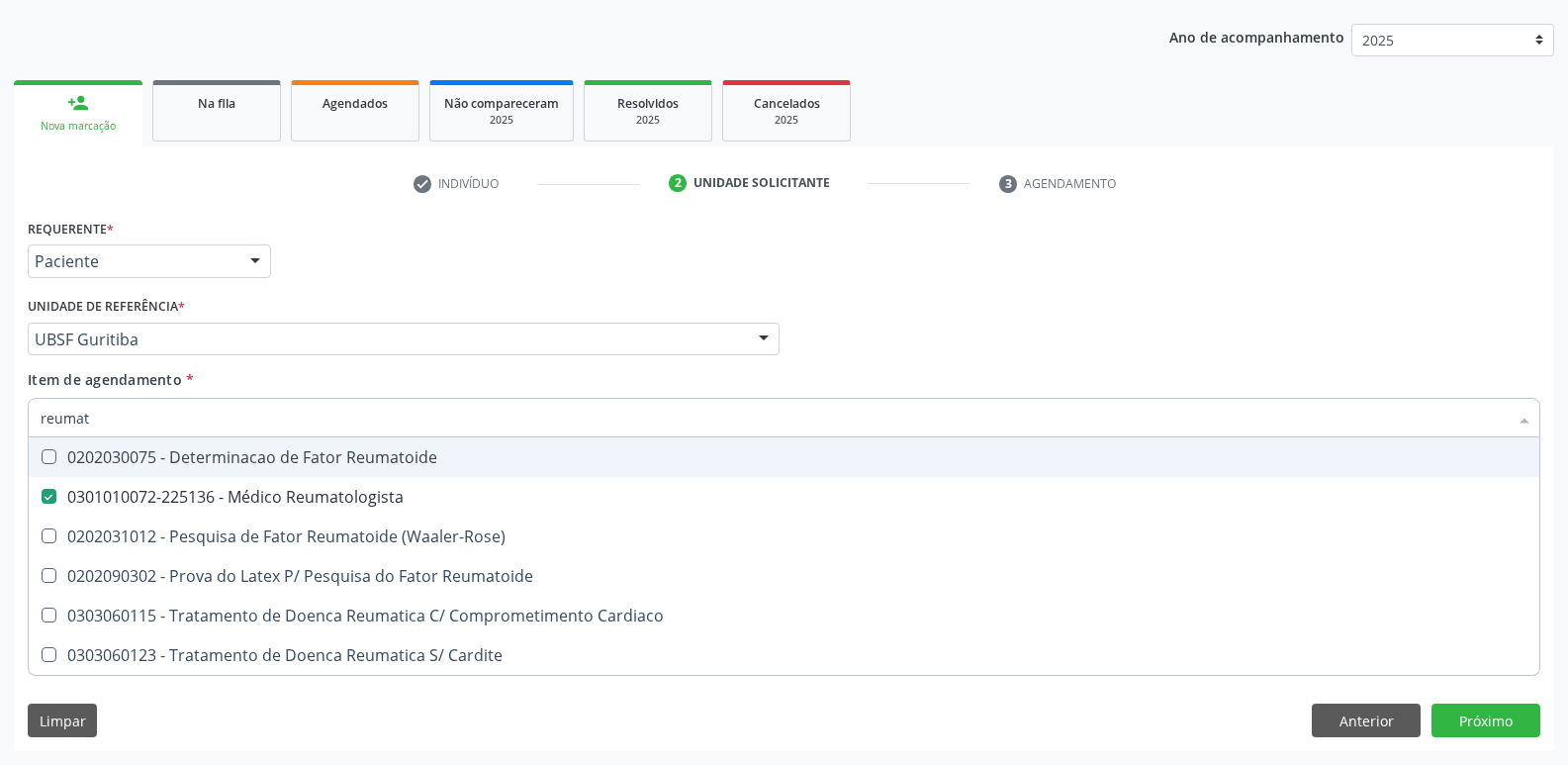
drag, startPoint x: 308, startPoint y: 283, endPoint x: 236, endPoint y: 469, distance: 199.4
click at [311, 281] on div "Requerente * Paciente Profissional de Saúde Paciente Nenhum resultado encontrad…" at bounding box center [784, 251] width 1522 height 77
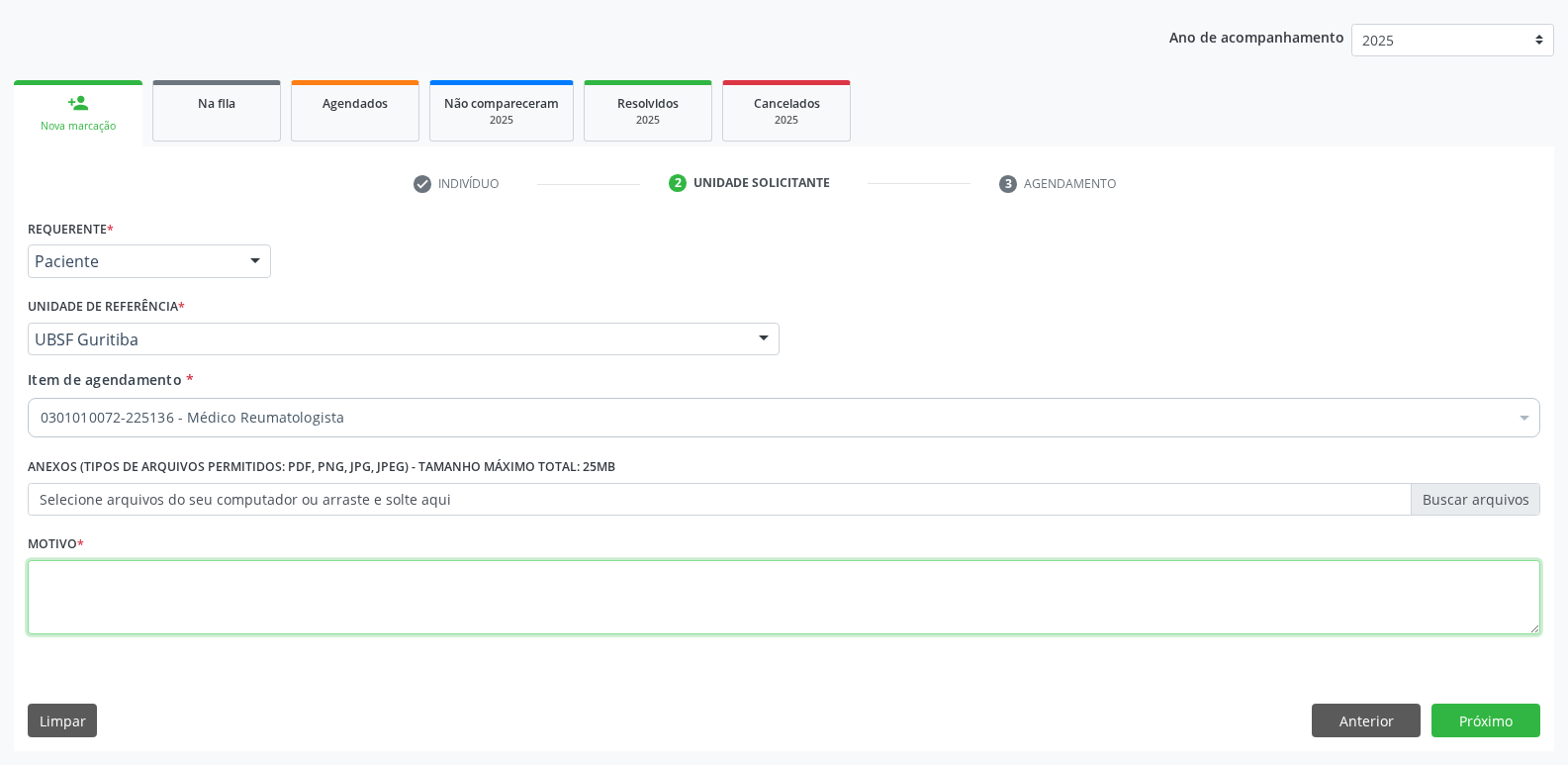
drag, startPoint x: 178, startPoint y: 589, endPoint x: 160, endPoint y: 580, distance: 20.1
click at [176, 589] on textarea at bounding box center [784, 597] width 1512 height 75
paste textarea "avaliação"
type textarea "avaliação"
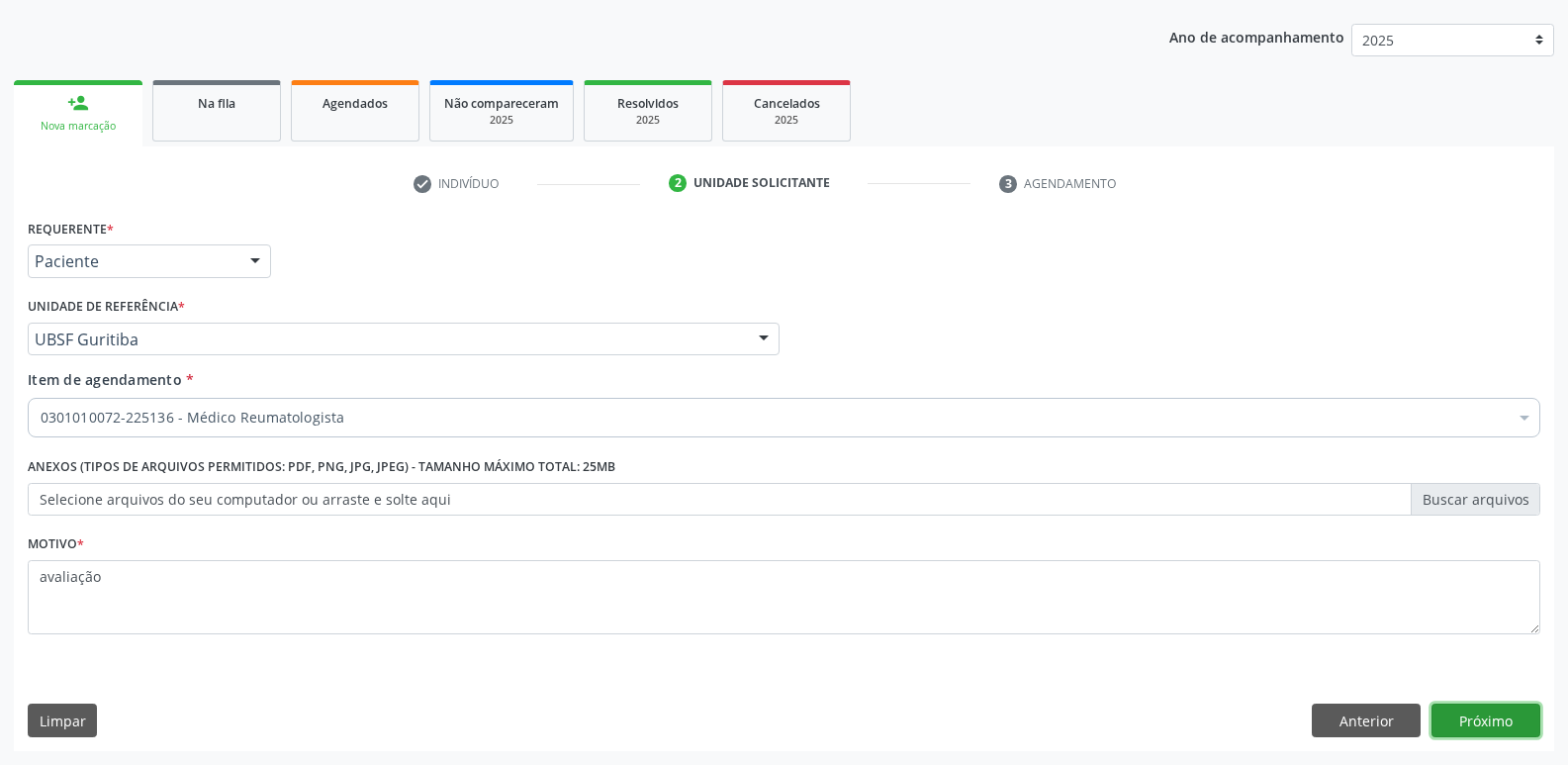
click at [1497, 712] on button "Próximo" at bounding box center [1485, 721] width 109 height 34
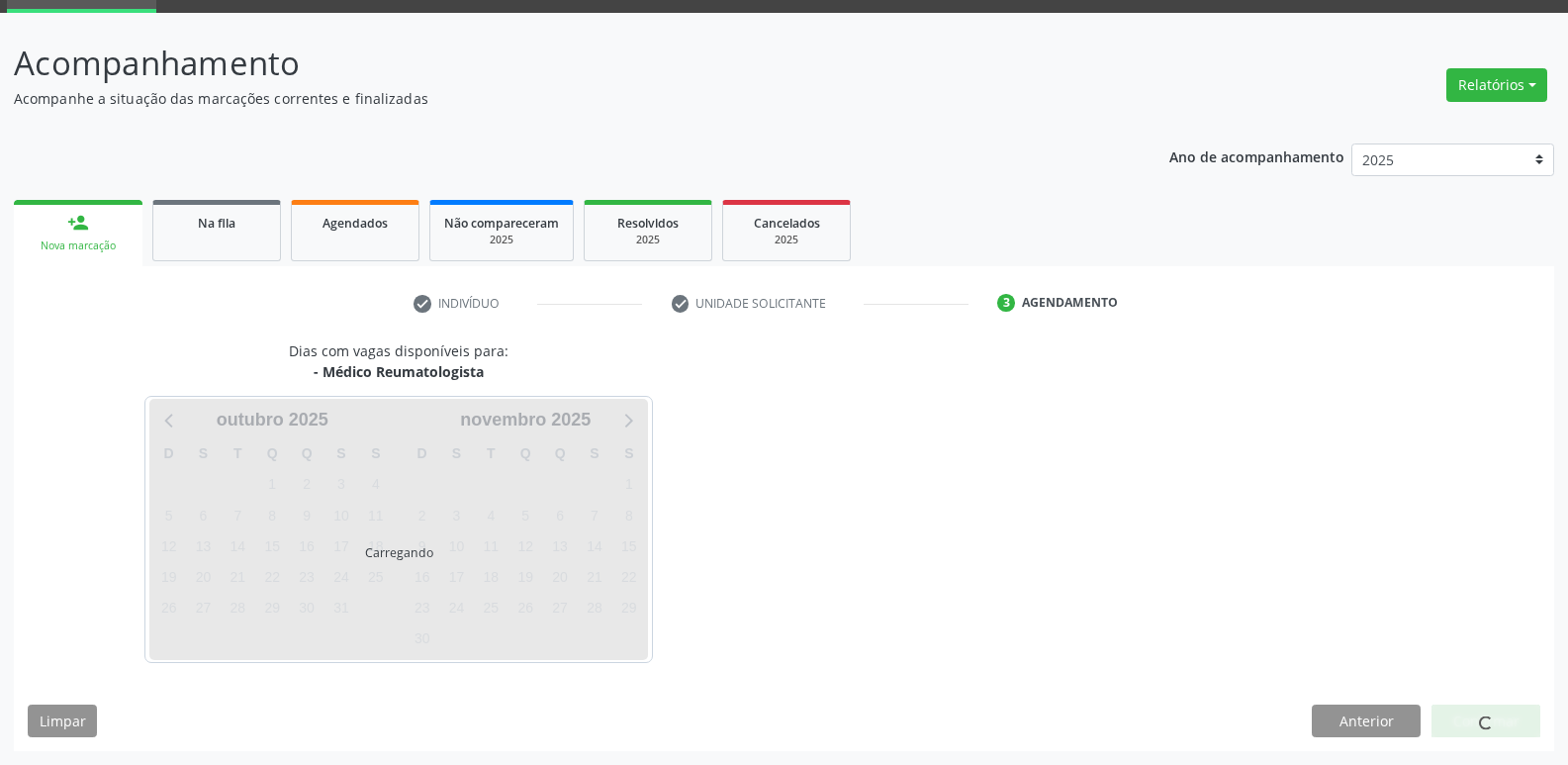
scroll to position [96, 0]
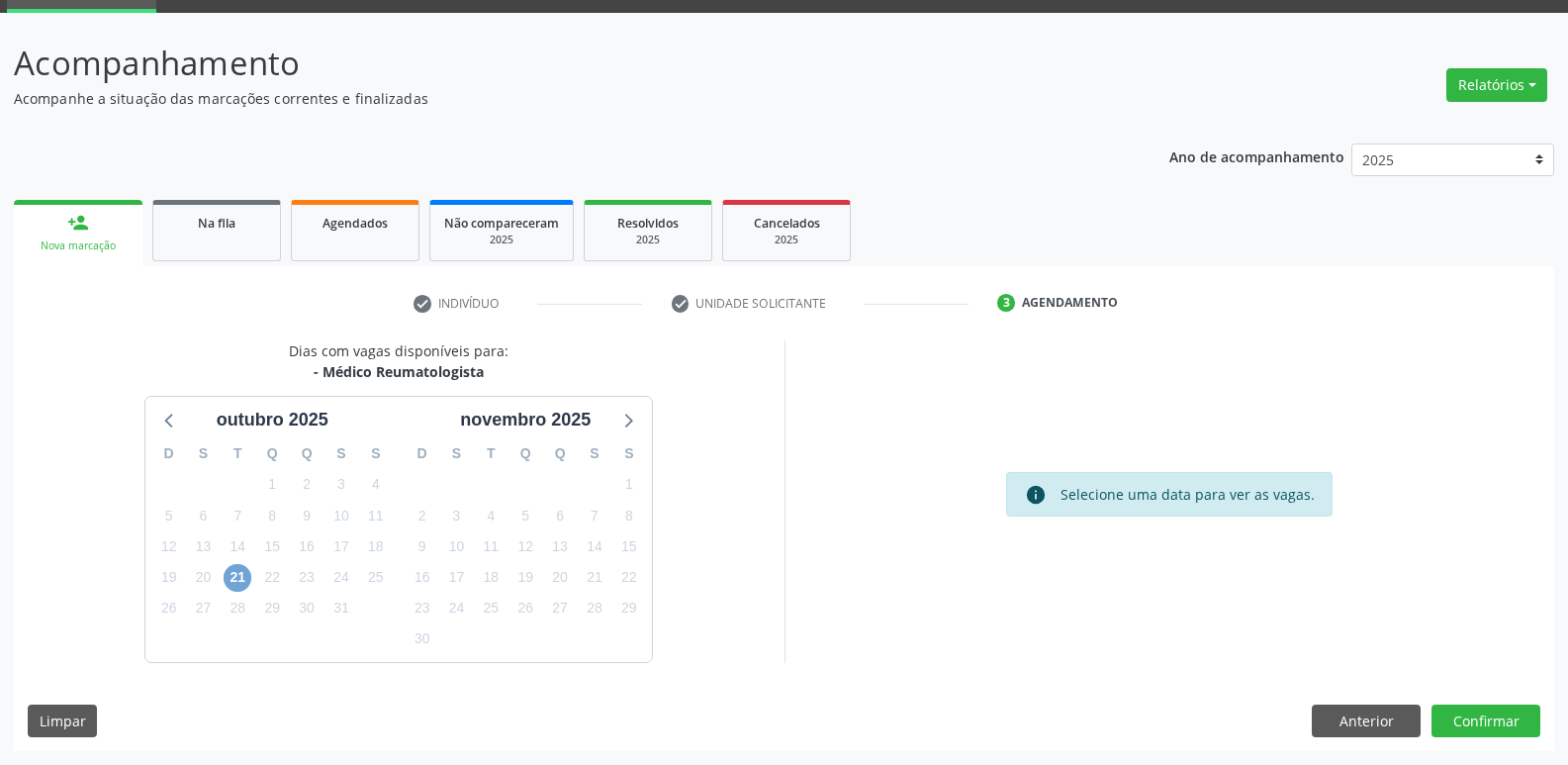
click at [246, 579] on span "21" at bounding box center [237, 578] width 28 height 28
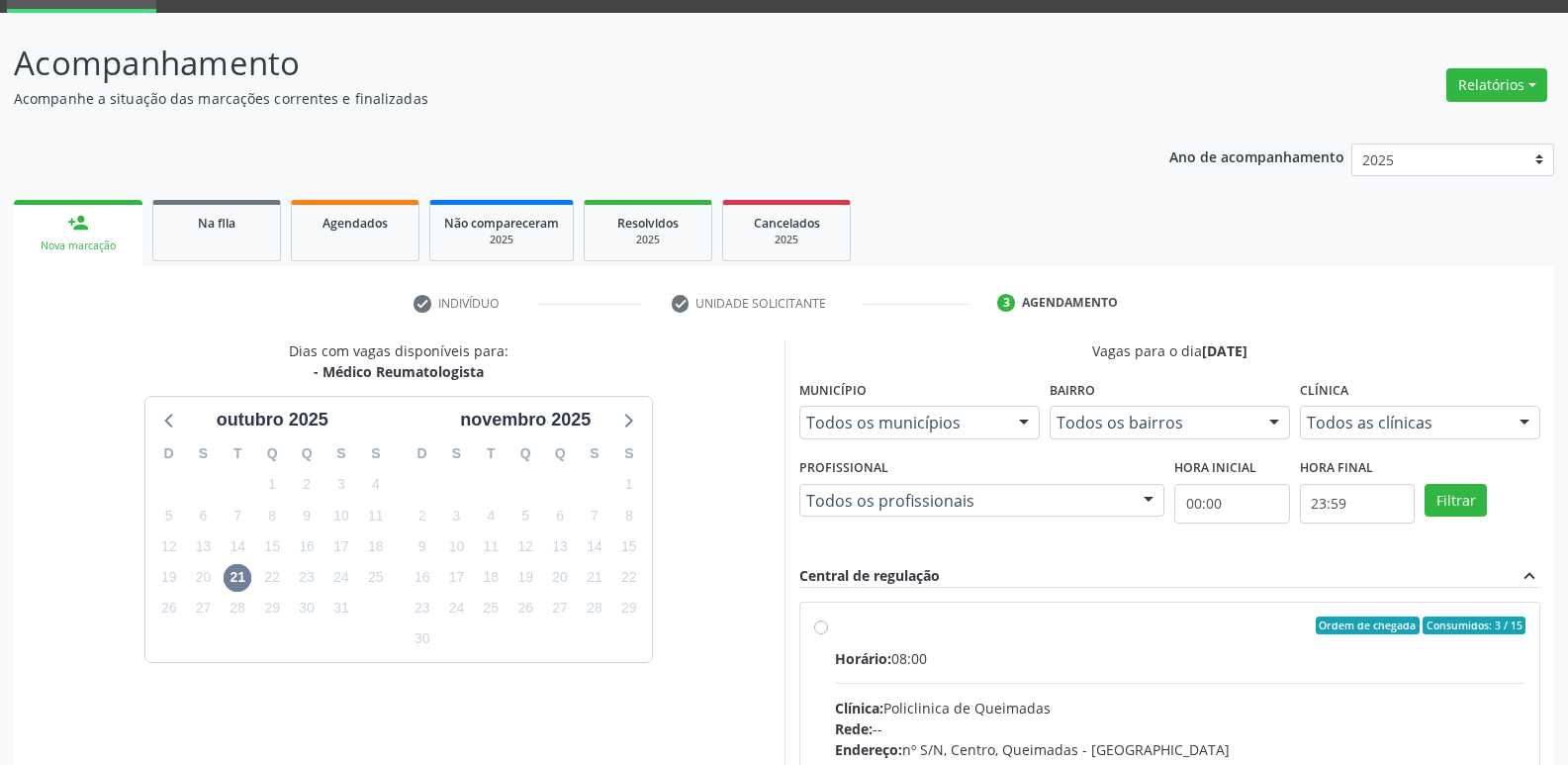
click at [828, 634] on input "Ordem de chegada Consumidos: 3 / 15 Horário: 08:00 Clínica: Policlinica de Quei…" at bounding box center [821, 625] width 14 height 18
radio input "true"
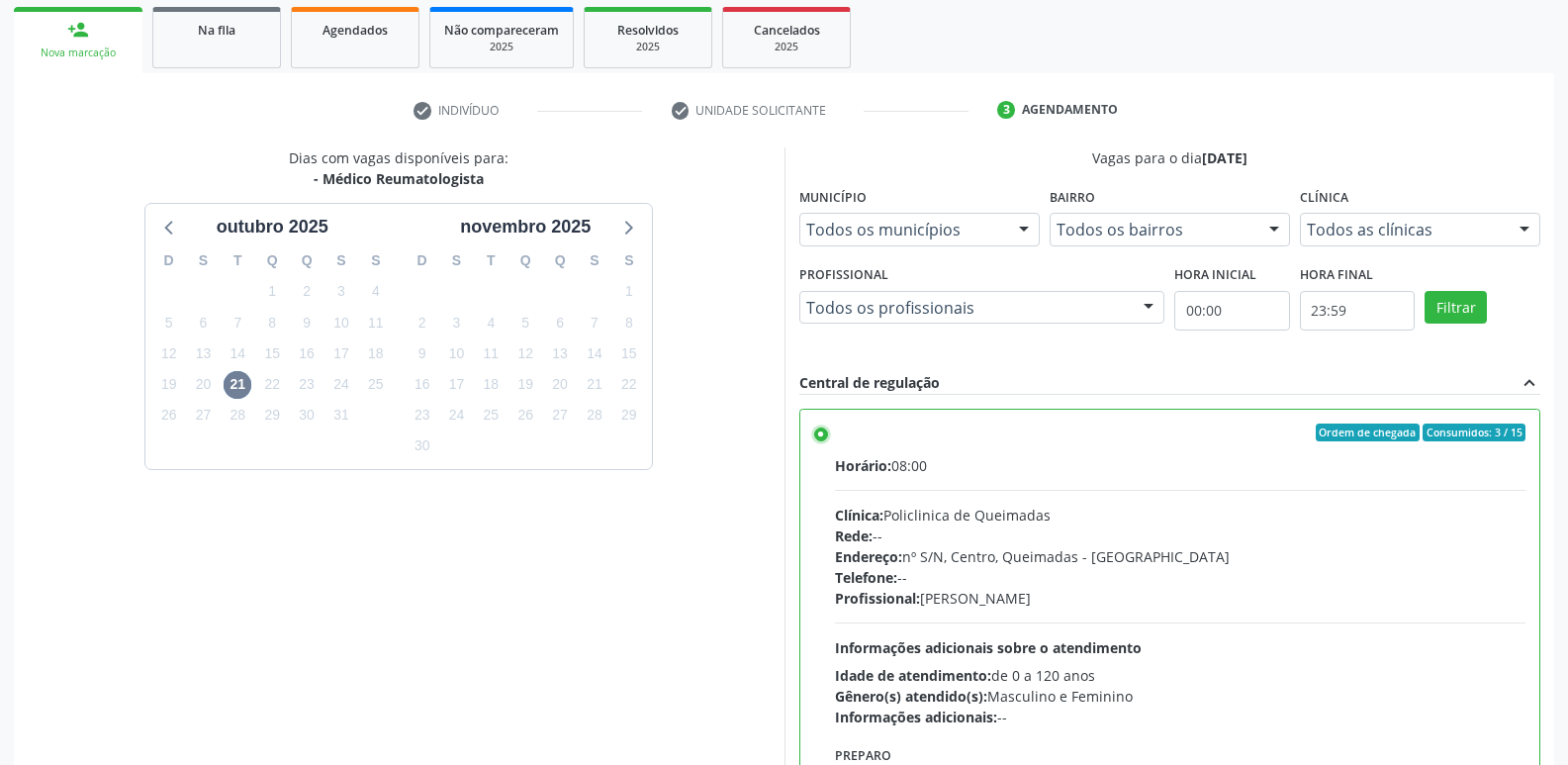
scroll to position [418, 0]
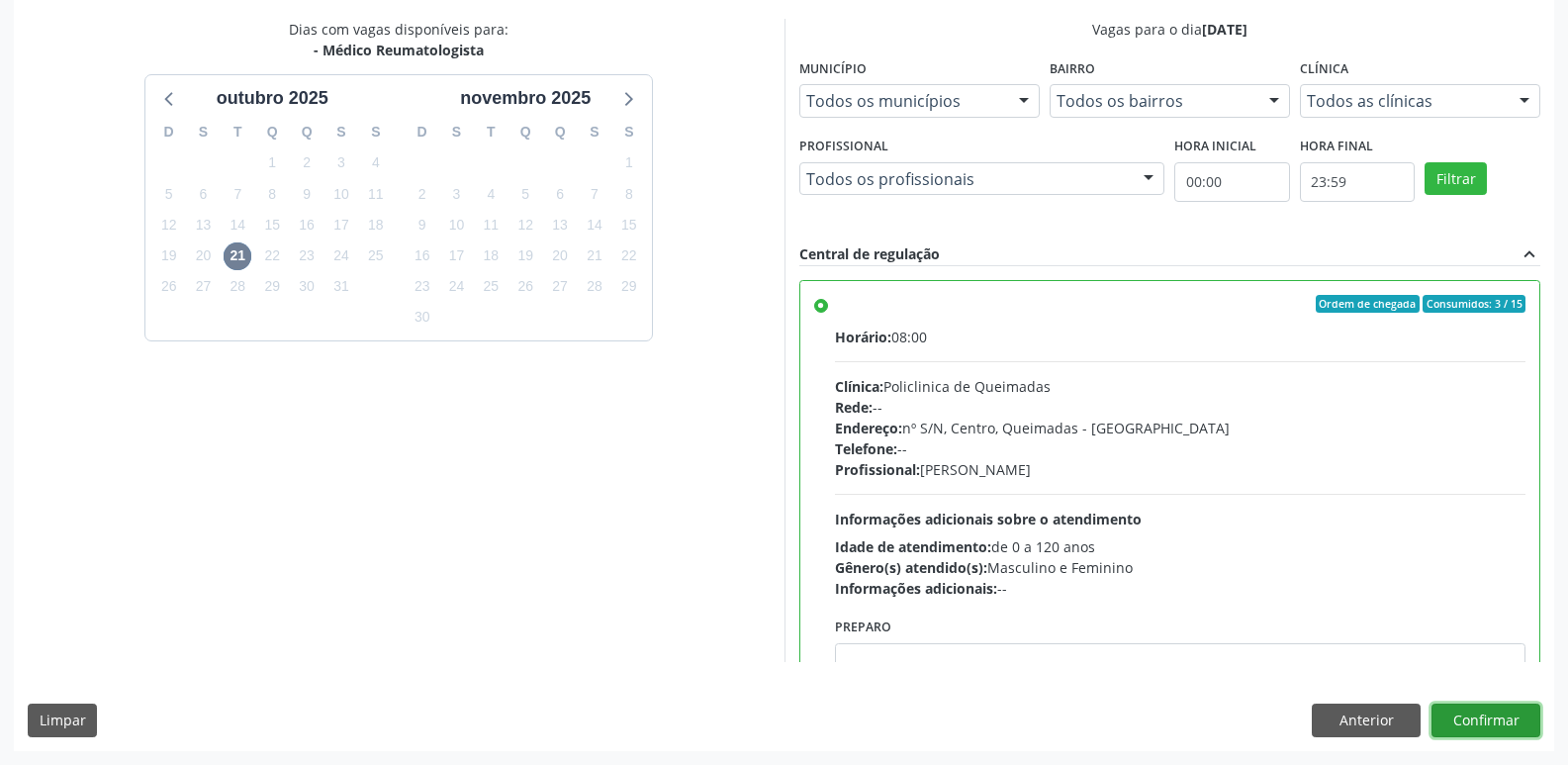
click at [1510, 706] on button "Confirmar" at bounding box center [1485, 721] width 109 height 34
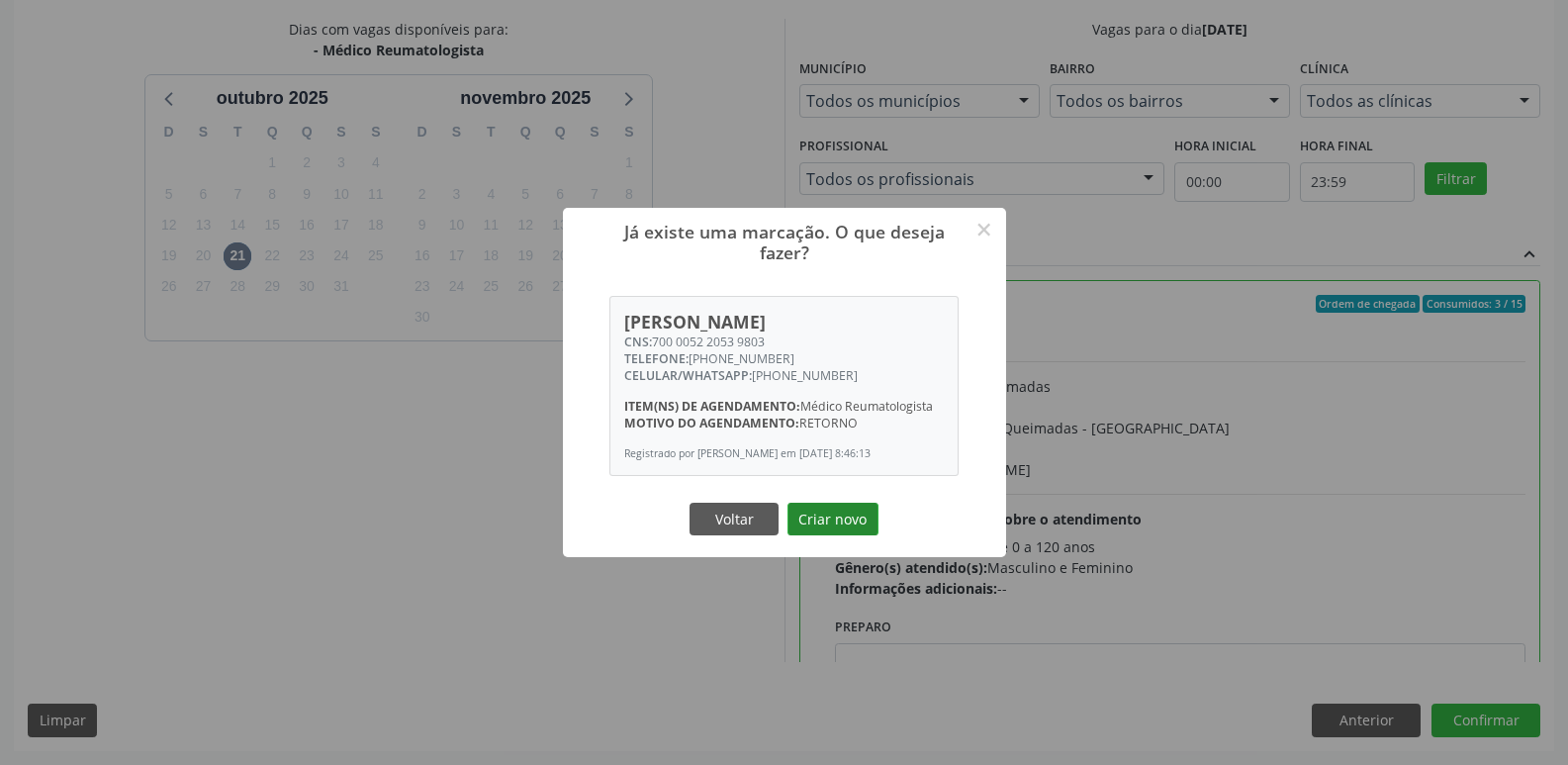
click at [852, 528] on button "Criar novo" at bounding box center [832, 520] width 91 height 34
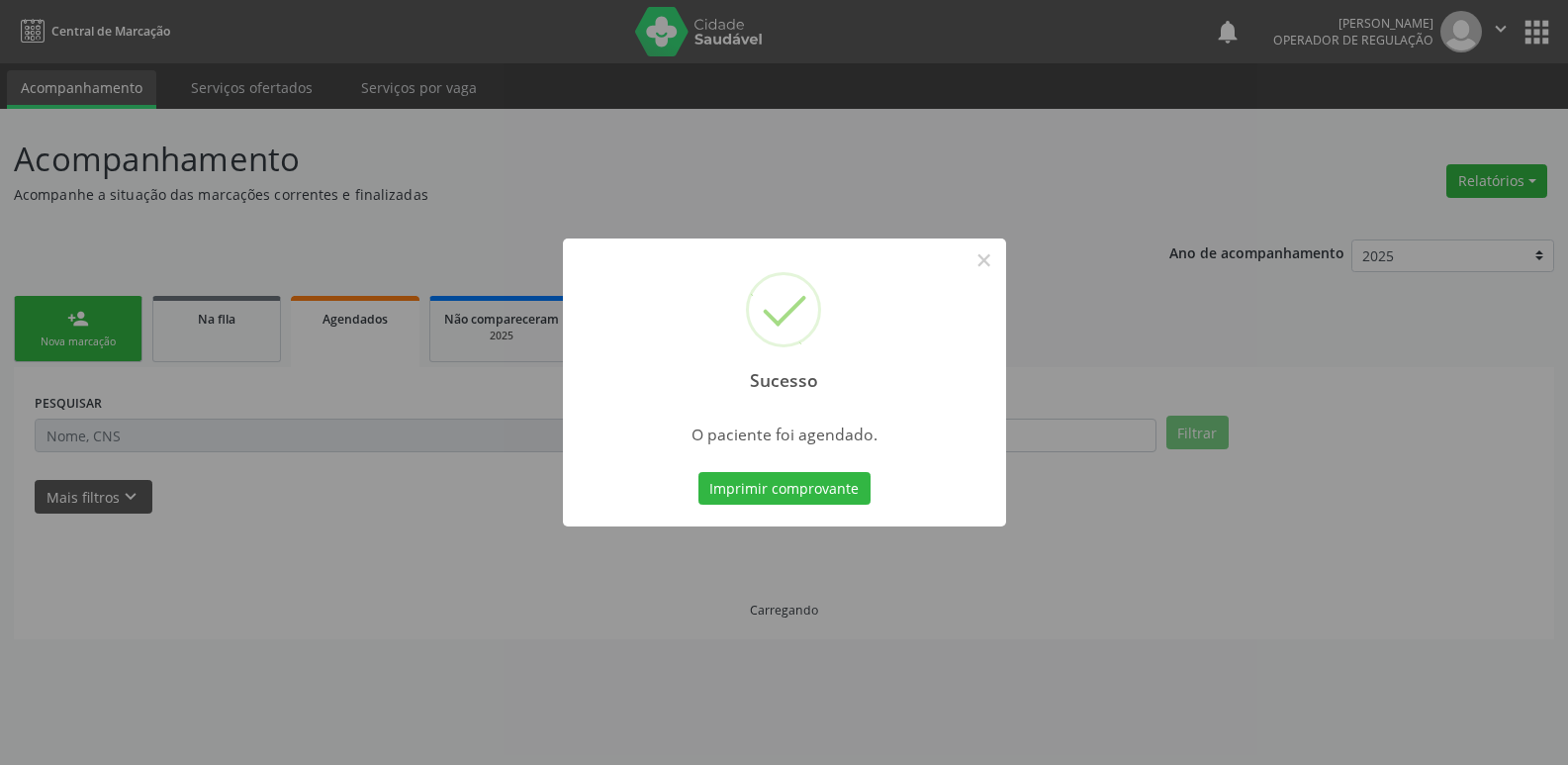
scroll to position [0, 0]
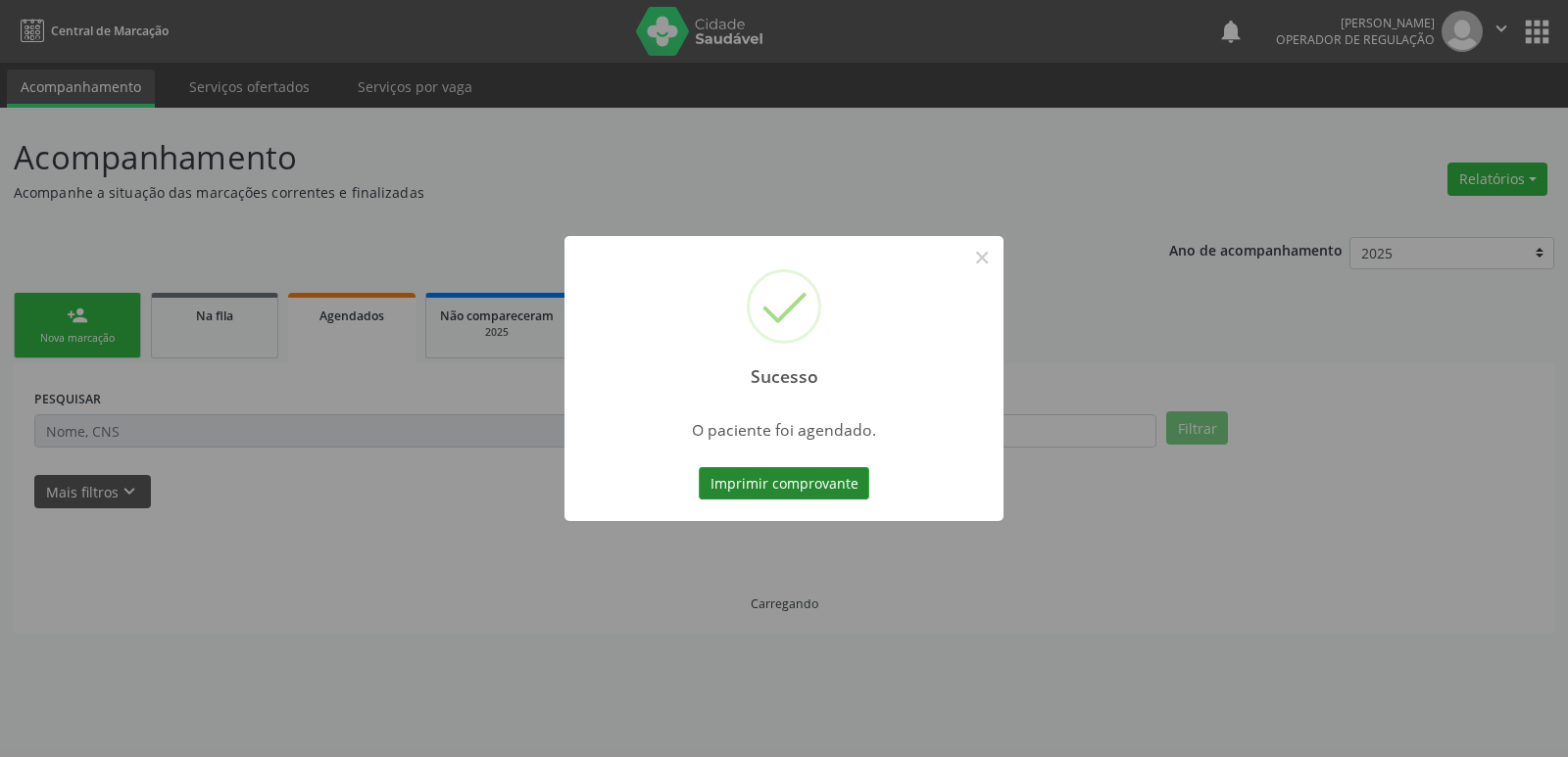
click at [757, 494] on button "Imprimir comprovante" at bounding box center [784, 484] width 171 height 34
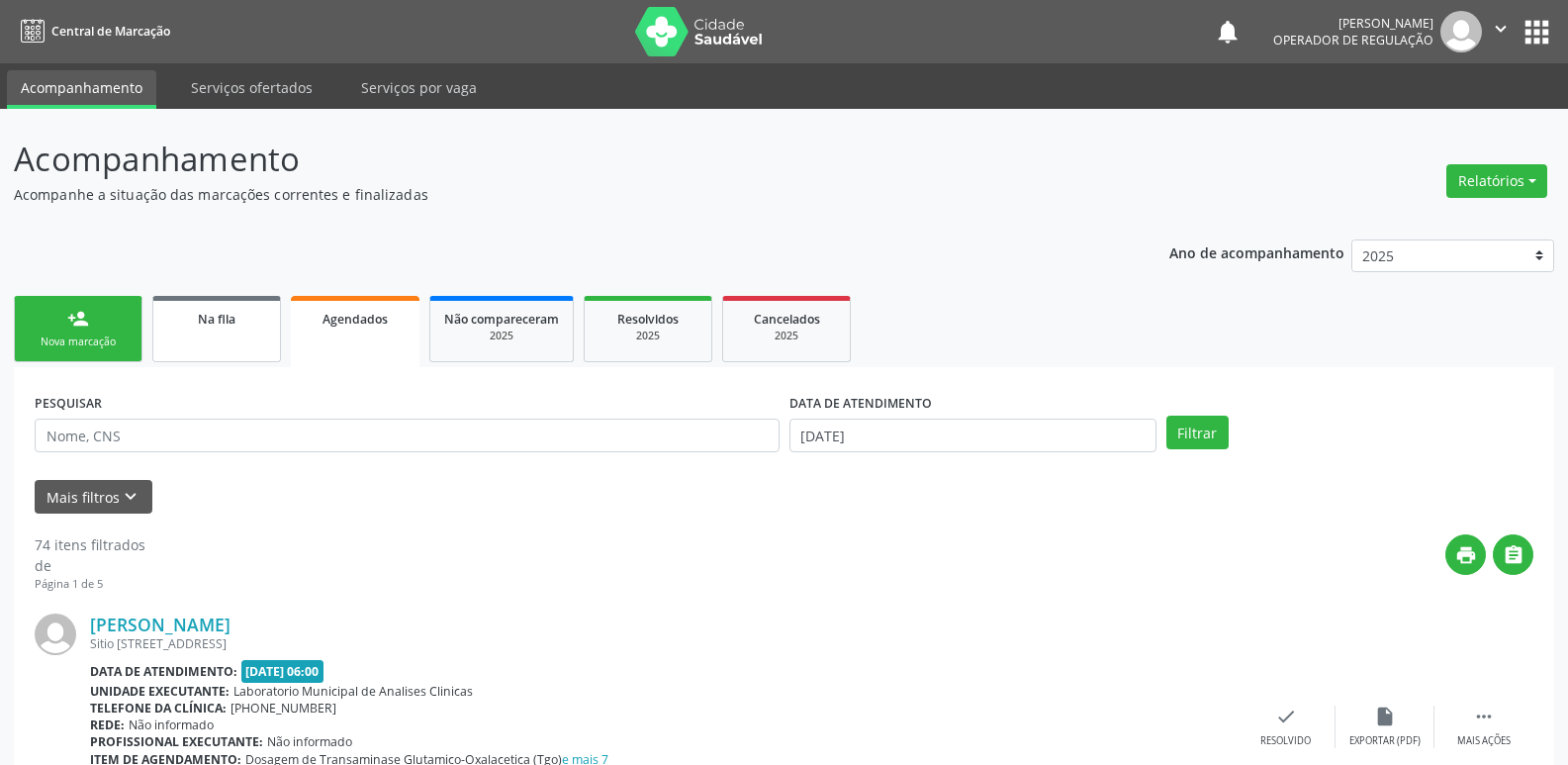
click at [240, 329] on link "Na fila" at bounding box center [216, 329] width 129 height 66
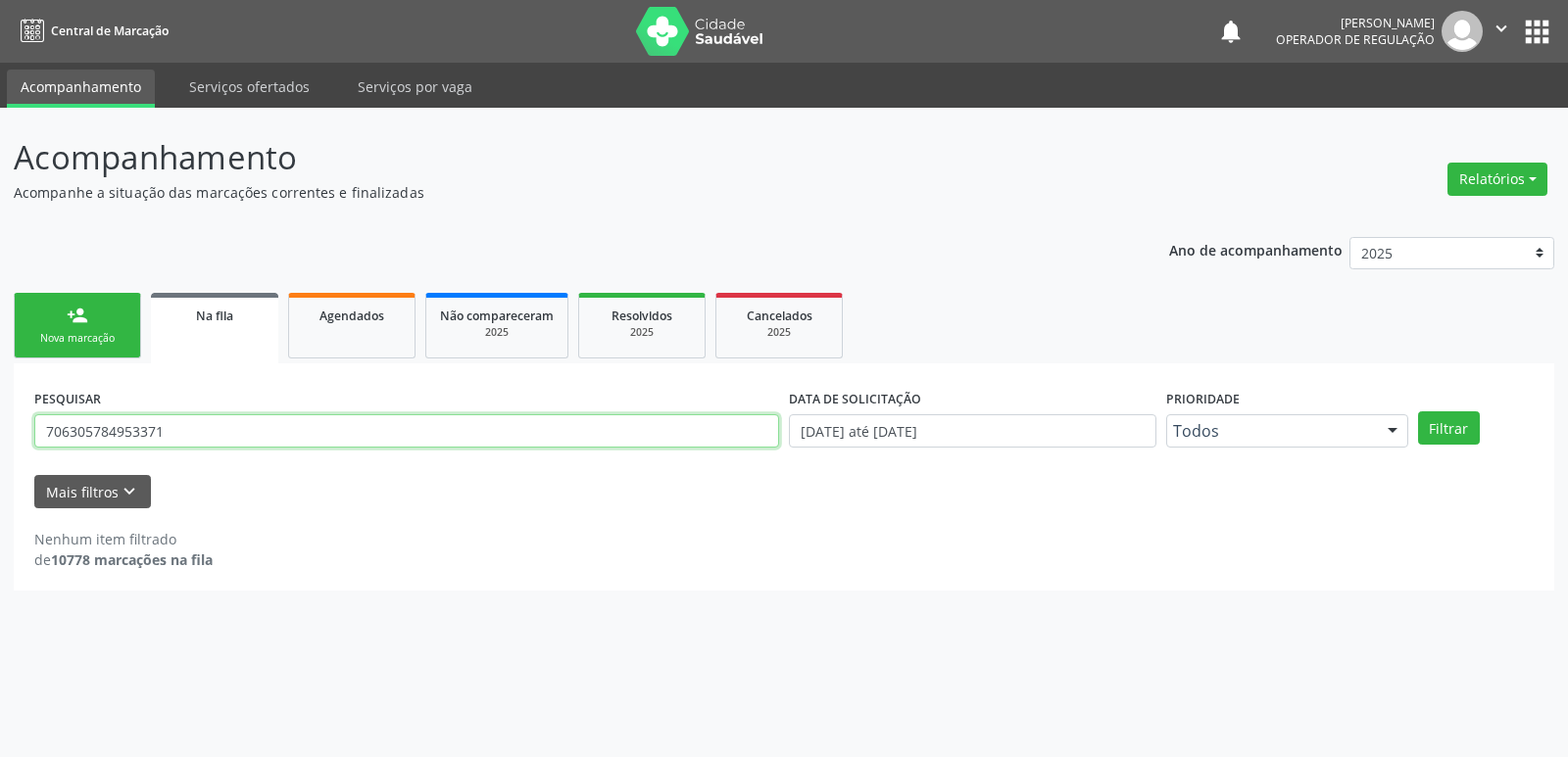
drag, startPoint x: 201, startPoint y: 443, endPoint x: 0, endPoint y: 368, distance: 214.5
click at [0, 368] on div "Acompanhamento Acompanhe a situação das marcações correntes e finalizadas Relat…" at bounding box center [784, 432] width 1568 height 649
type input "700005220539803"
click at [1418, 412] on button "Filtrar" at bounding box center [1449, 428] width 62 height 34
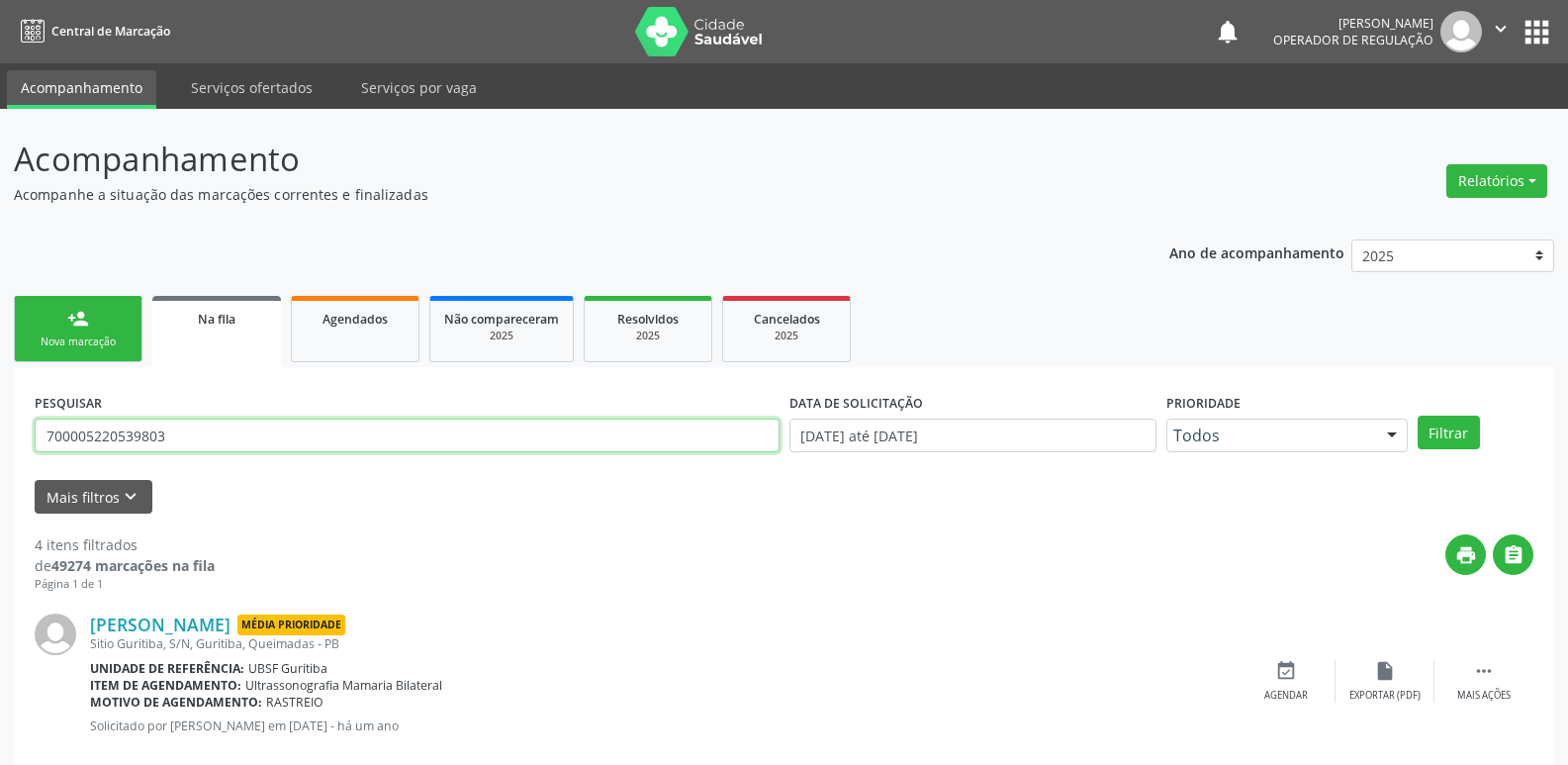
drag, startPoint x: 243, startPoint y: 419, endPoint x: 113, endPoint y: 383, distance: 134.9
click at [0, 426] on div "Acompanhamento Acompanhe a situação das marcações correntes e finalizadas Relat…" at bounding box center [784, 722] width 1568 height 1228
click at [362, 329] on link "Agendados" at bounding box center [355, 329] width 129 height 66
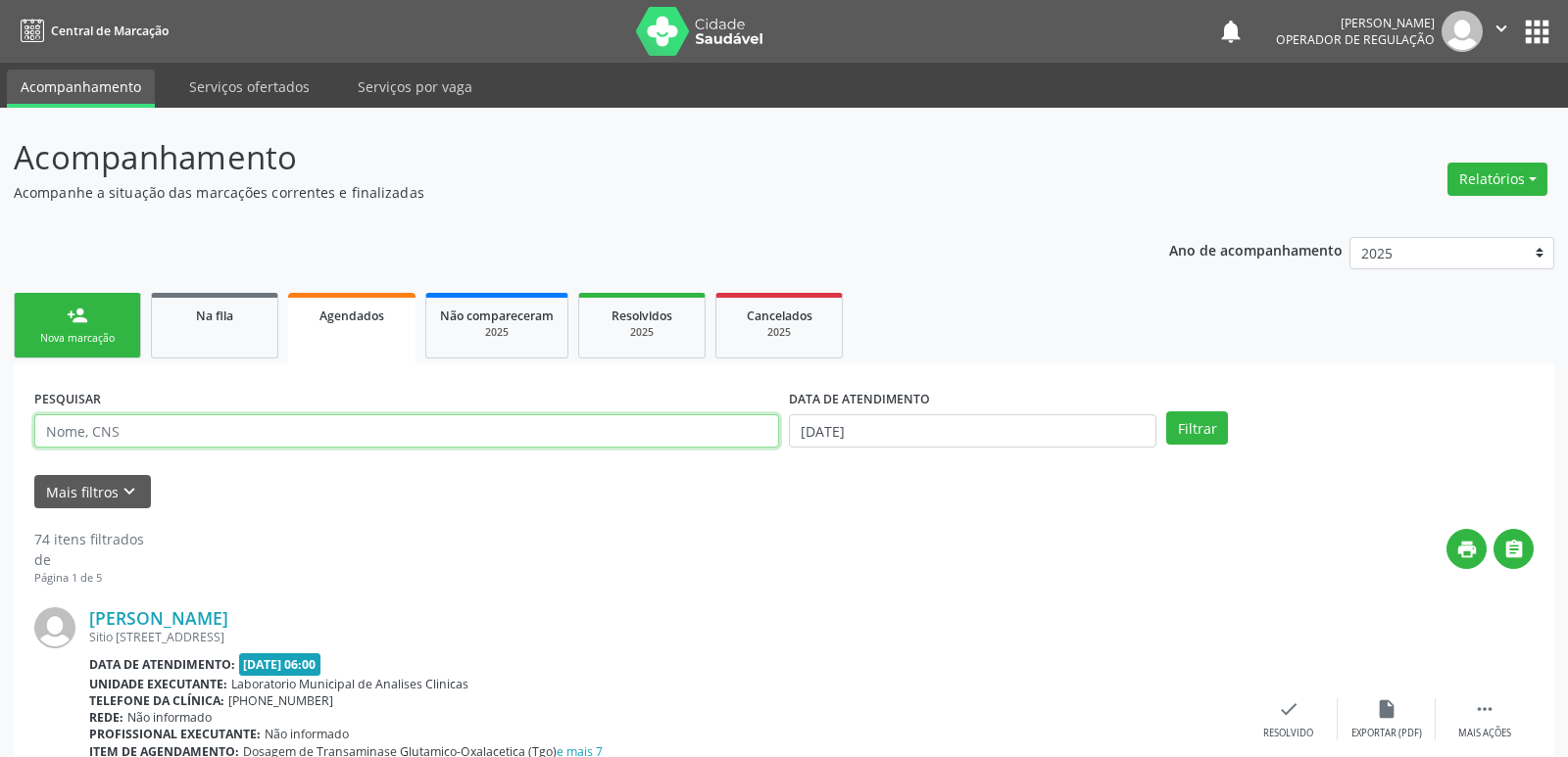
click at [227, 430] on input "text" at bounding box center [407, 431] width 745 height 34
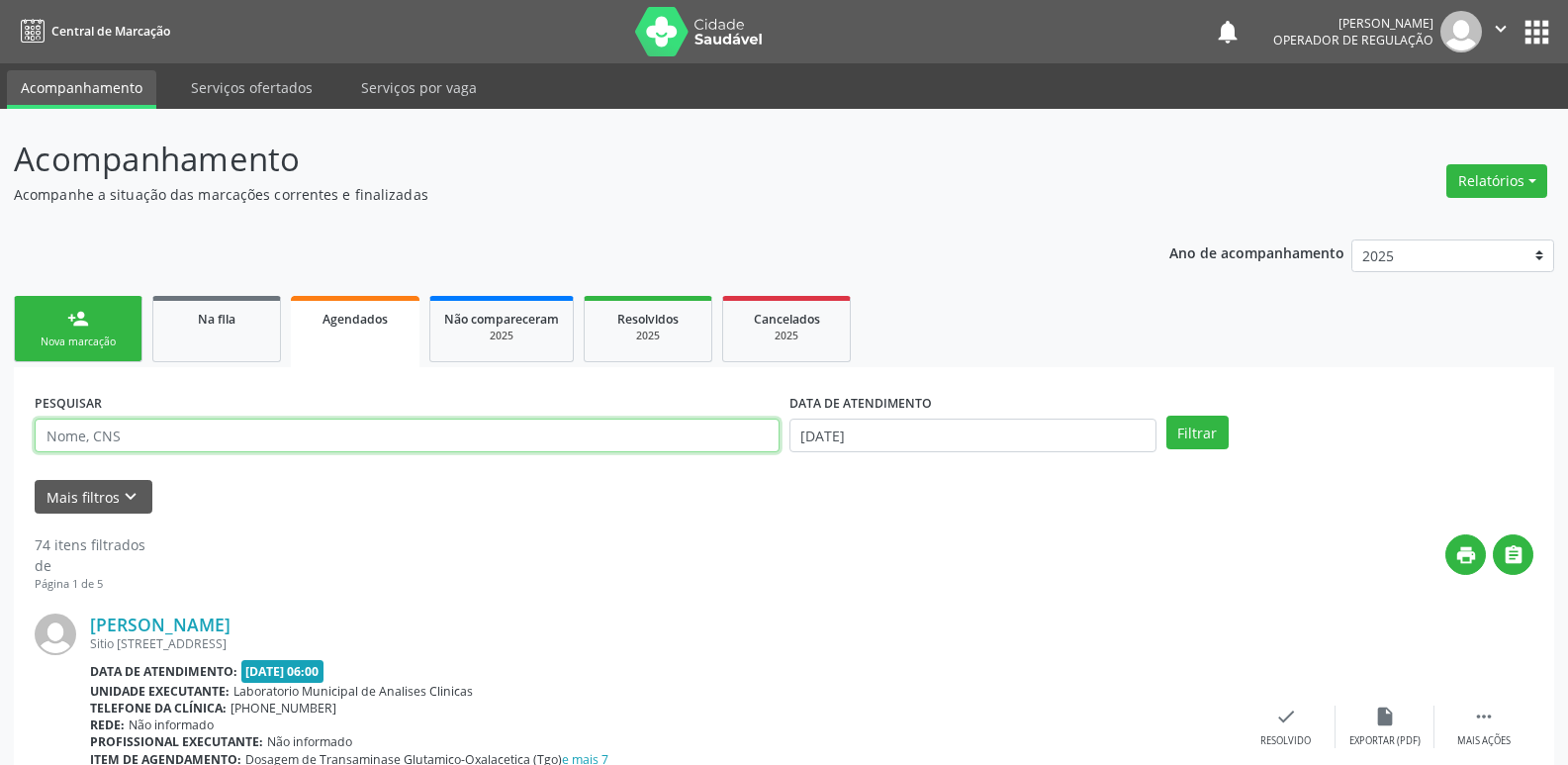
click at [229, 435] on input "text" at bounding box center [407, 436] width 745 height 34
click at [114, 433] on input "lucIANA DDA COS" at bounding box center [407, 436] width 745 height 34
type input "lucIANA DA COS"
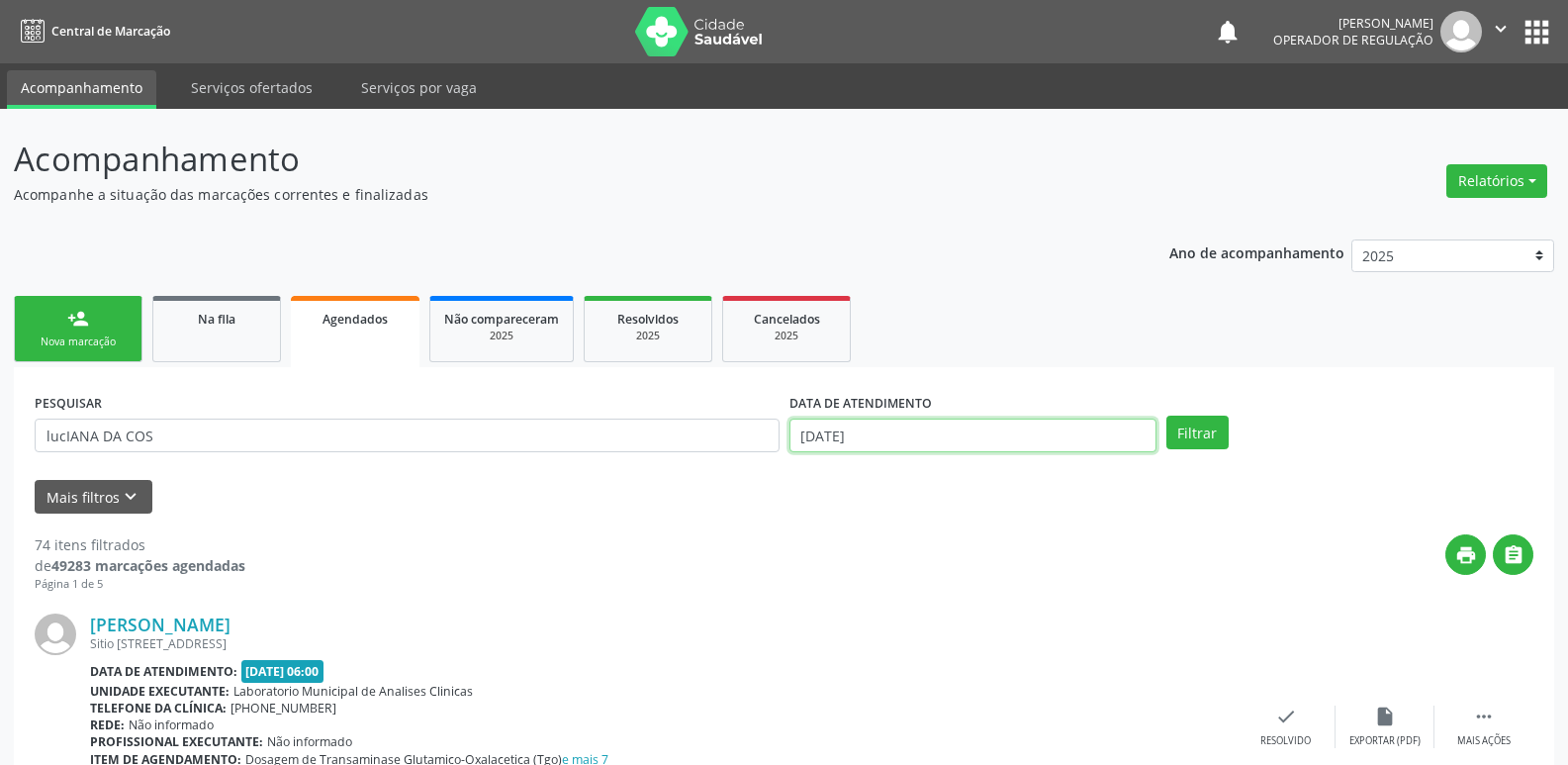
click at [965, 432] on input "[DATE]" at bounding box center [973, 436] width 367 height 34
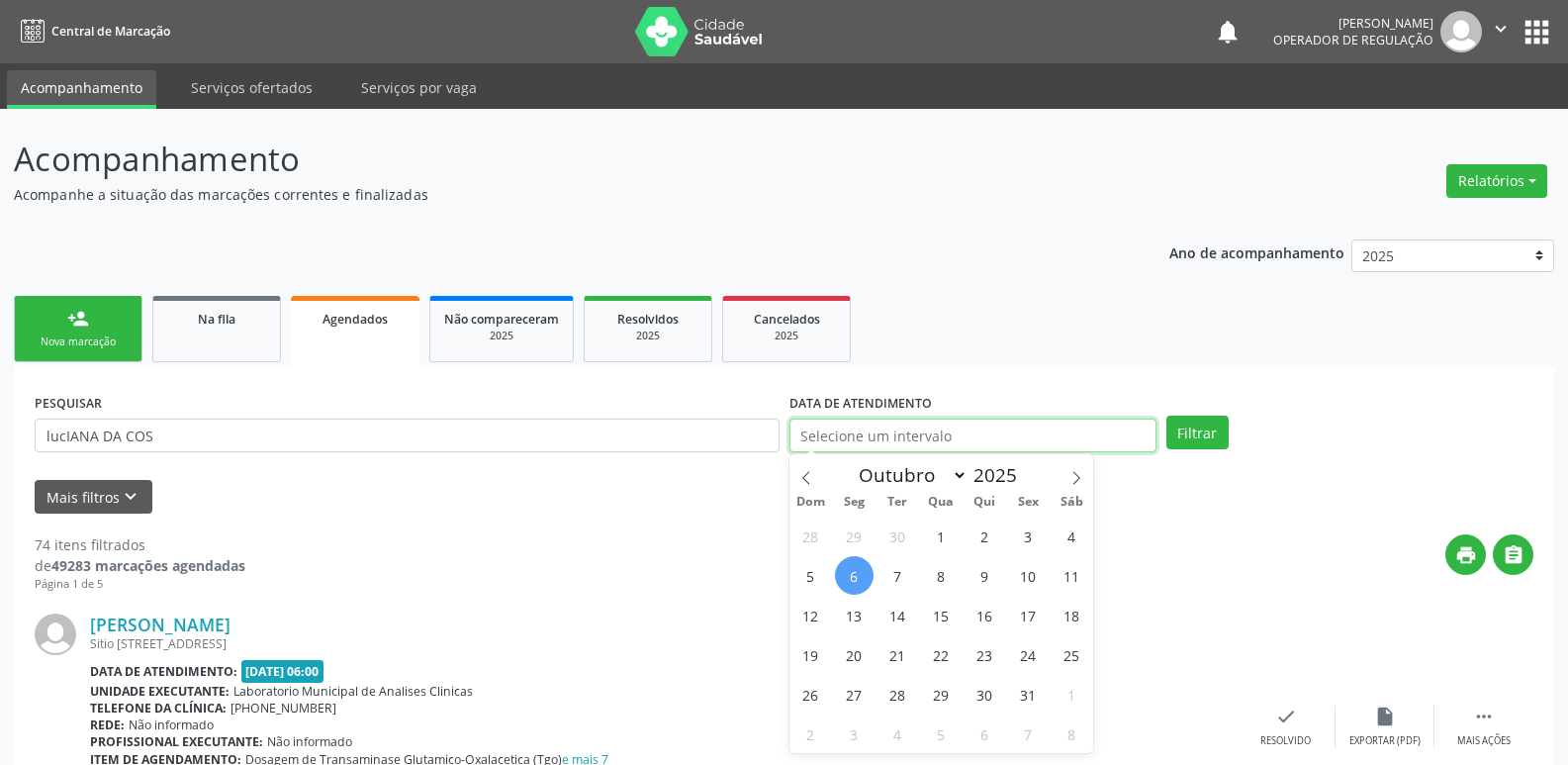
click at [1166, 416] on button "Filtrar" at bounding box center [1197, 433] width 63 height 34
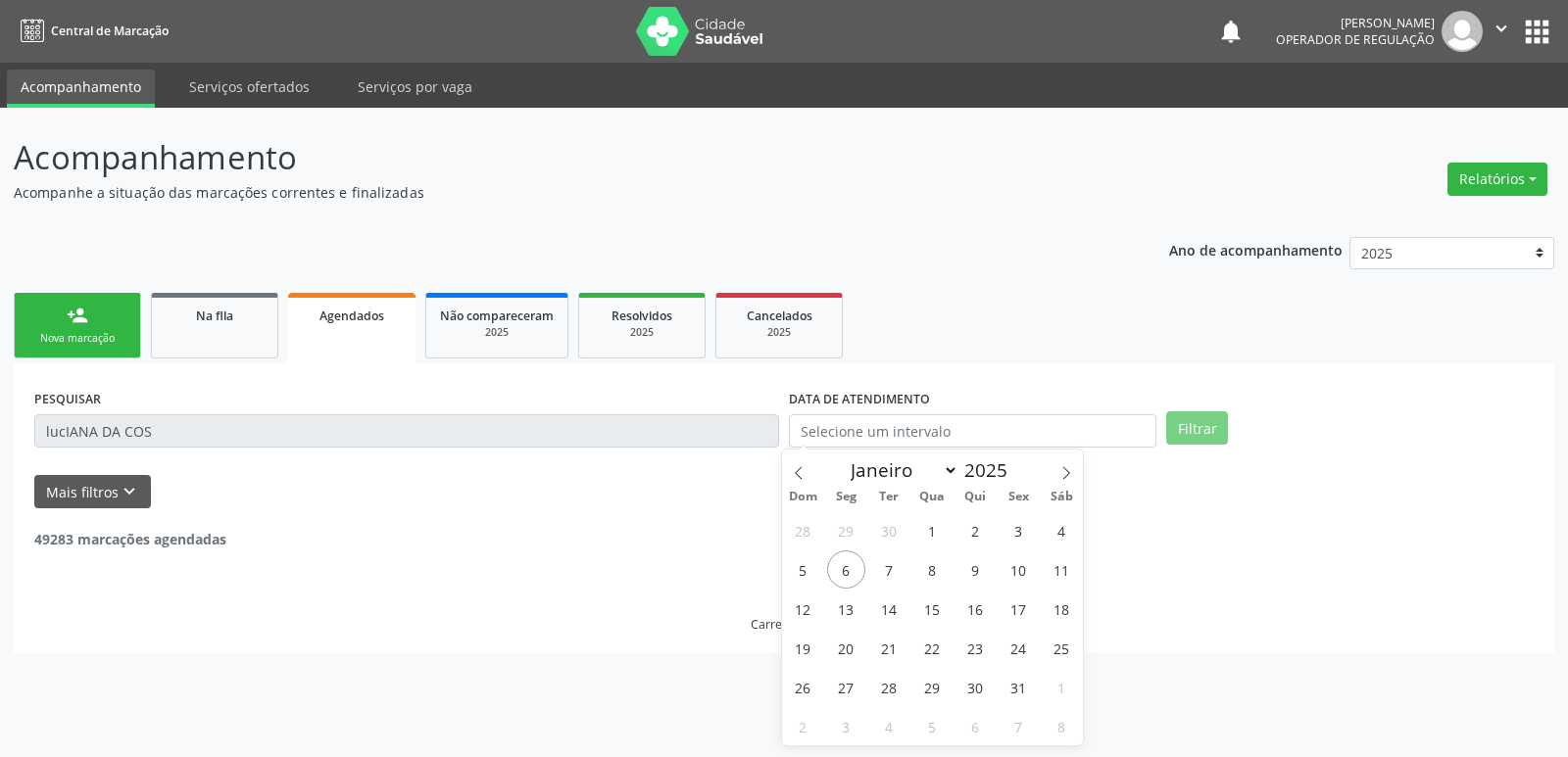
click at [1207, 419] on button "Filtrar" at bounding box center [1197, 428] width 62 height 34
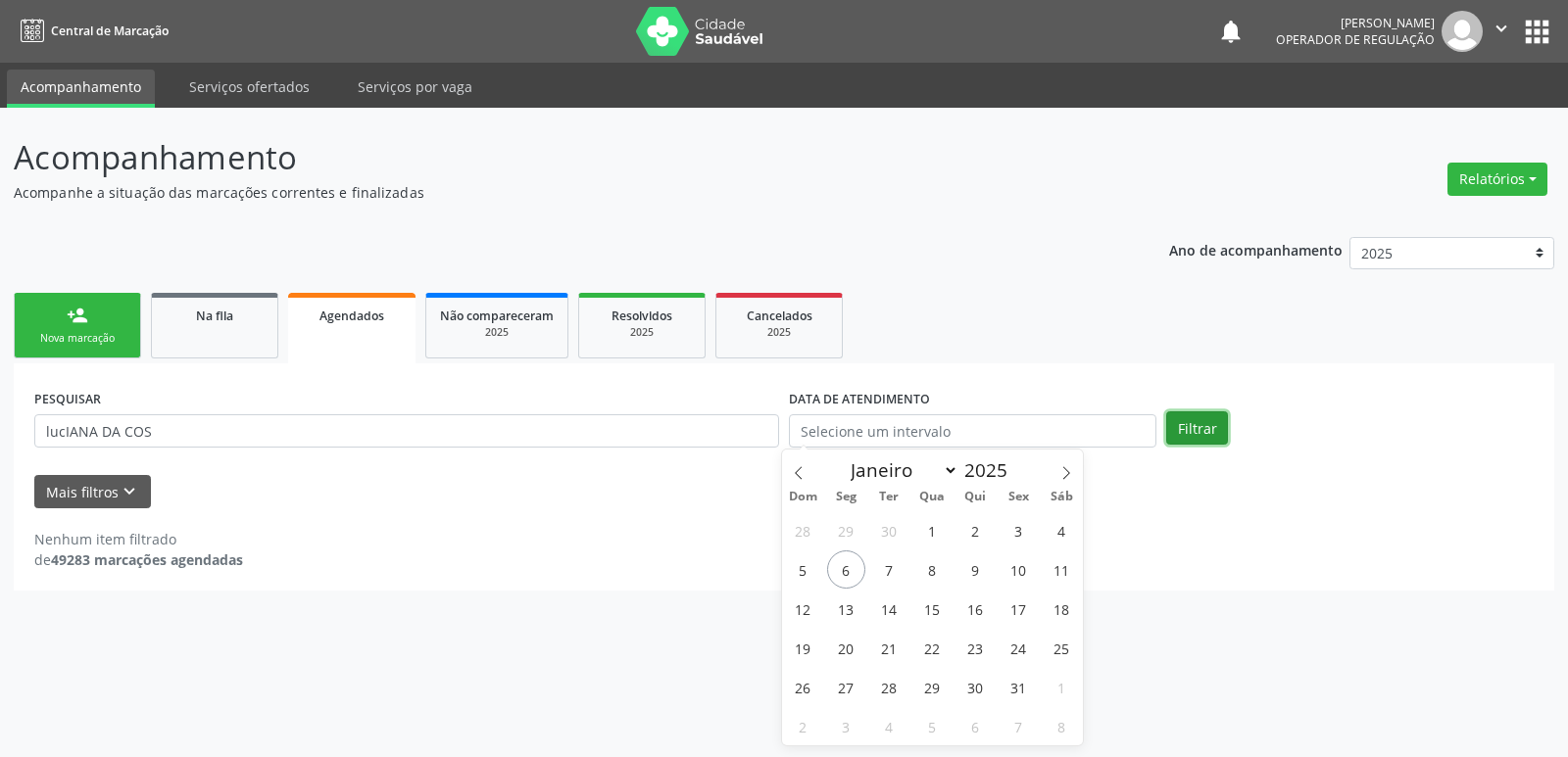
click at [1211, 427] on button "Filtrar" at bounding box center [1197, 428] width 62 height 34
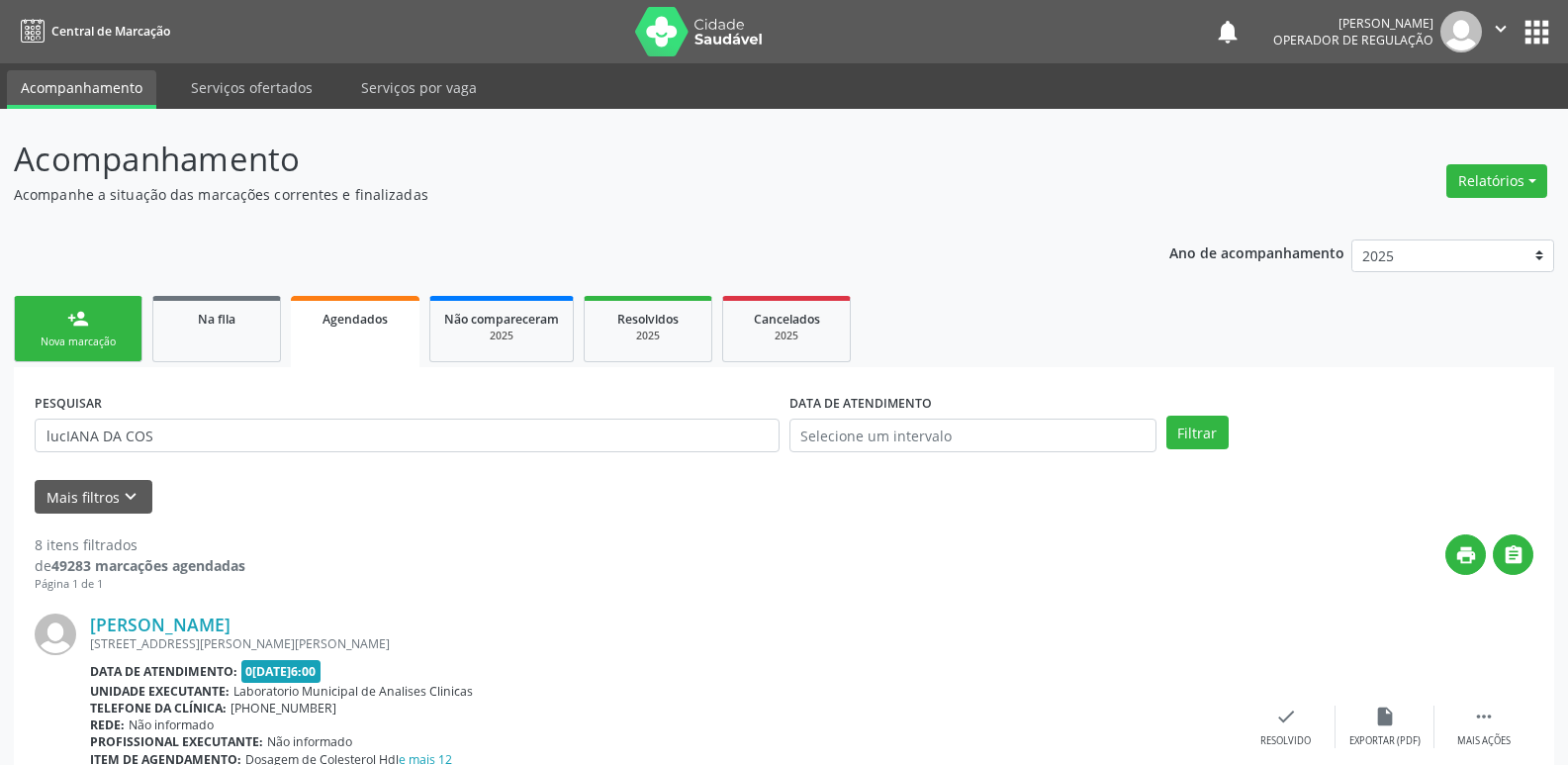
click at [99, 331] on link "person_add Nova marcação" at bounding box center [78, 329] width 129 height 66
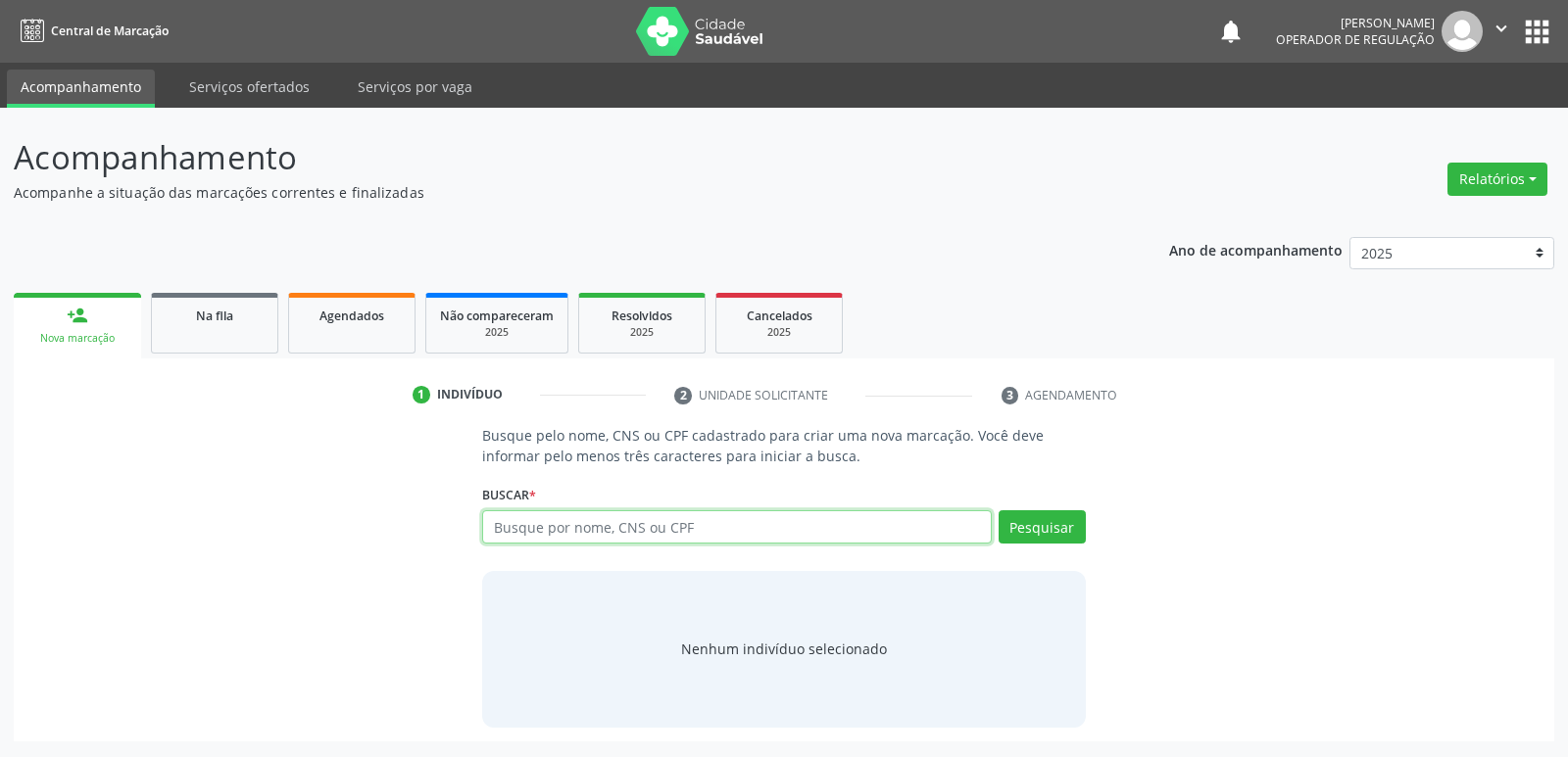
click at [630, 530] on input "text" at bounding box center [736, 527] width 509 height 34
type input "704102487849750"
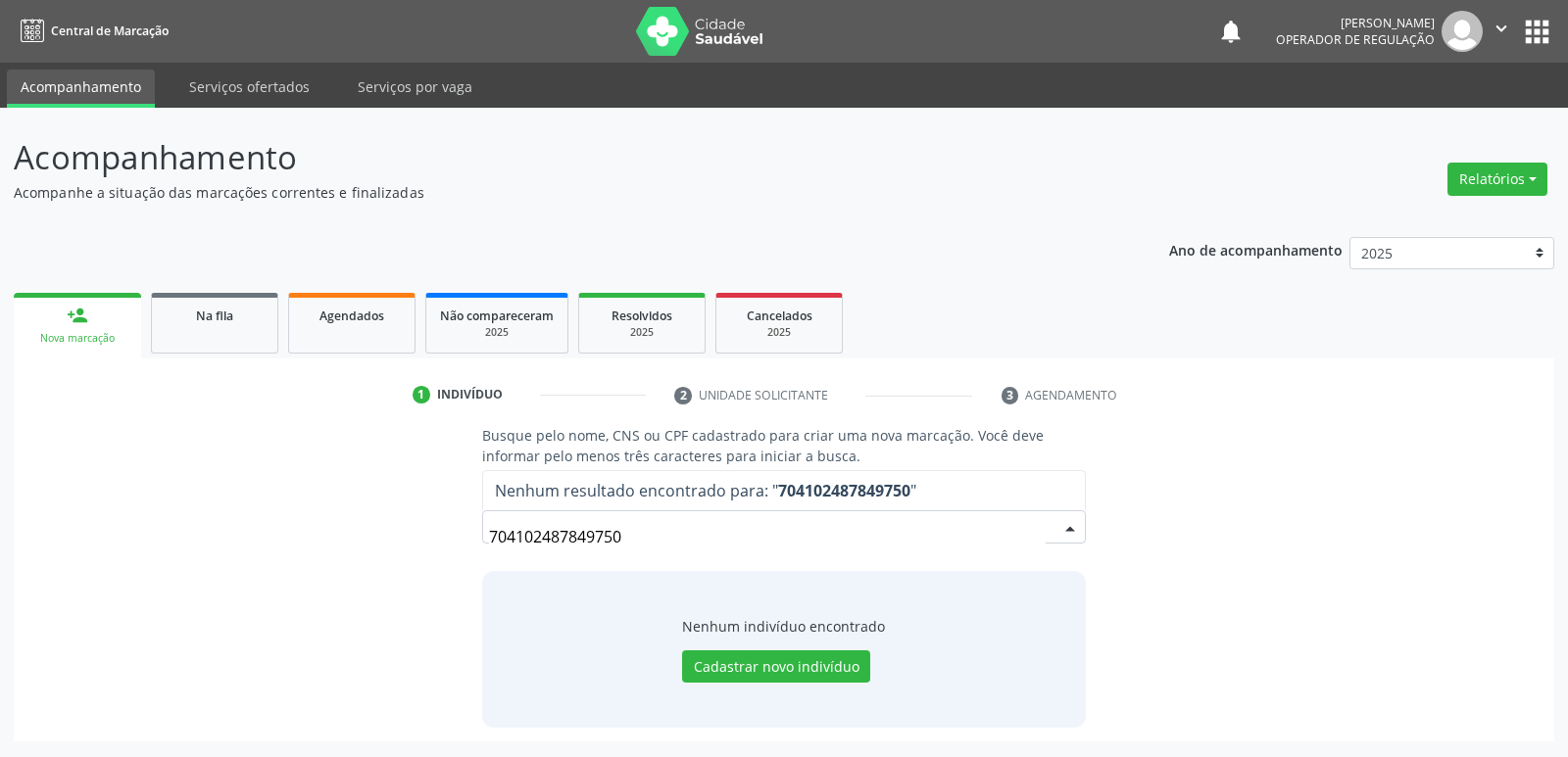
drag, startPoint x: 696, startPoint y: 524, endPoint x: 419, endPoint y: 512, distance: 277.3
click at [419, 512] on div "Busque pelo nome, CNS ou CPF cadastrado para criar uma nova marcação. Você deve…" at bounding box center [784, 576] width 1513 height 302
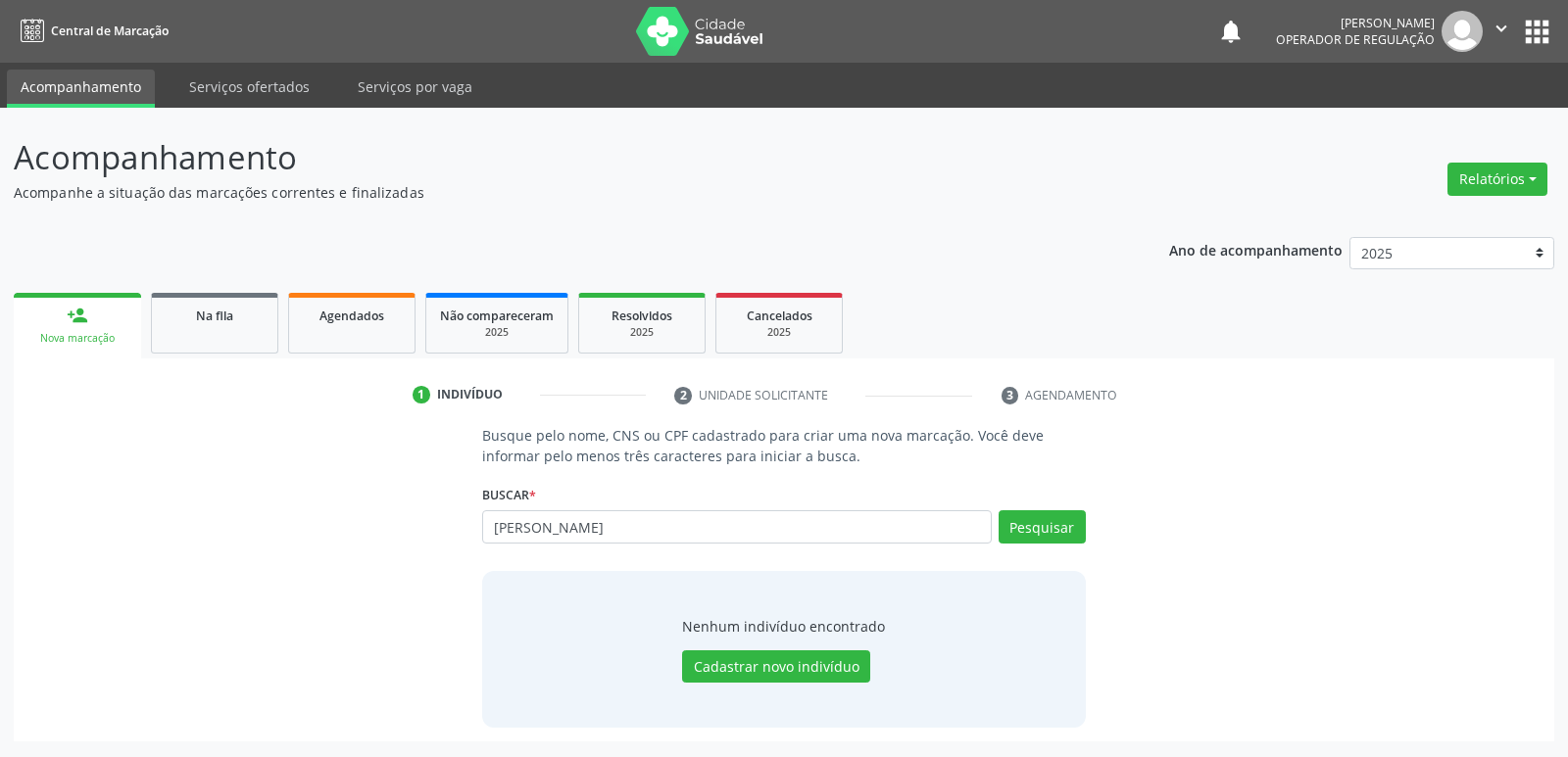
type input "[PERSON_NAME]"
click at [1014, 521] on button "Pesquisar" at bounding box center [1042, 527] width 87 height 34
click at [1015, 535] on button "Pesquisar" at bounding box center [1042, 527] width 87 height 34
click at [1053, 527] on button "Pesquisar" at bounding box center [1042, 527] width 87 height 34
drag, startPoint x: 1048, startPoint y: 531, endPoint x: 1037, endPoint y: 520, distance: 15.6
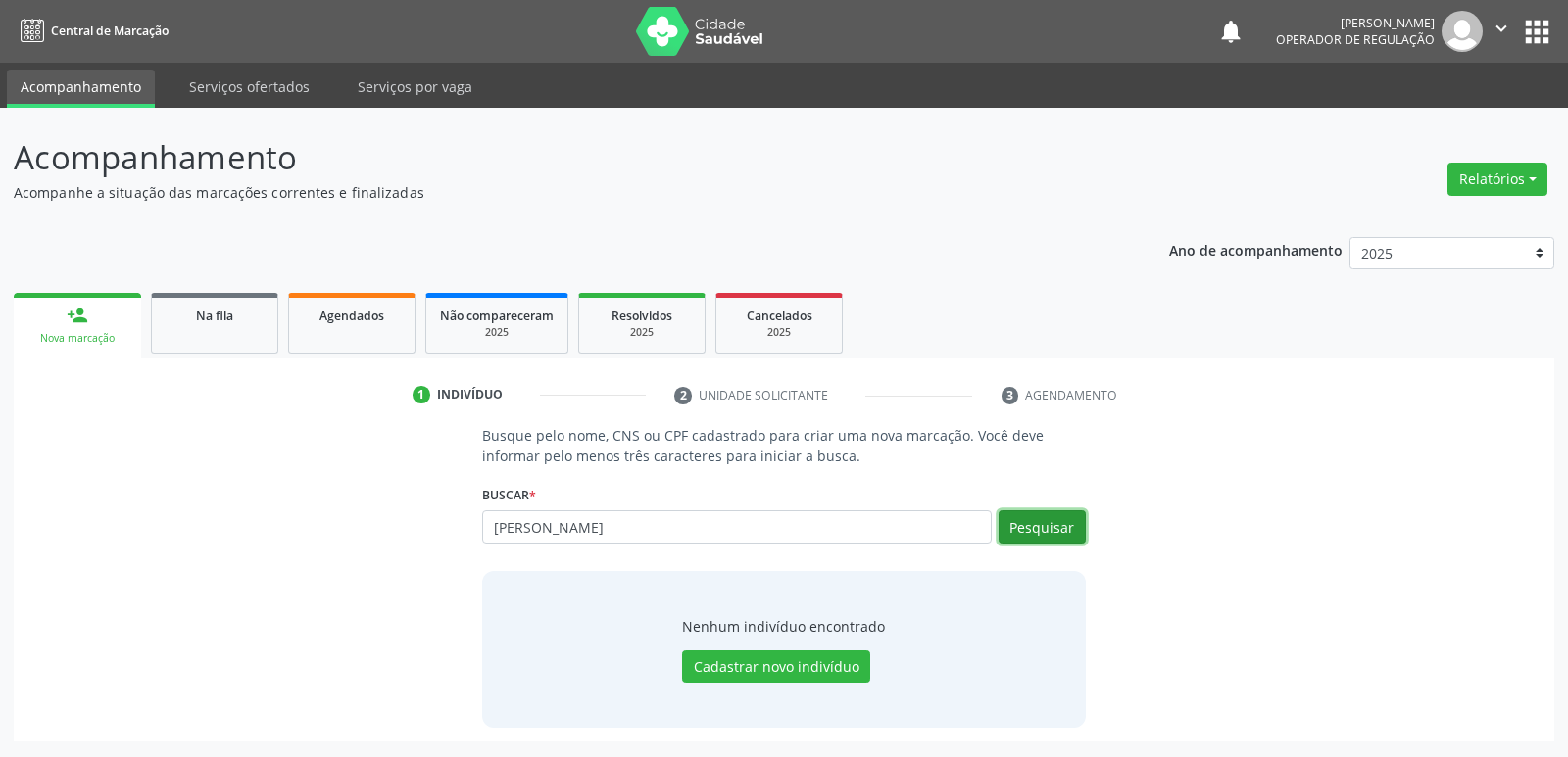
click at [1046, 526] on button "Pesquisar" at bounding box center [1042, 527] width 87 height 34
click at [1063, 531] on button "Pesquisar" at bounding box center [1042, 527] width 87 height 34
click at [1055, 525] on button "Pesquisar" at bounding box center [1042, 527] width 87 height 34
